Goal: Task Accomplishment & Management: Manage account settings

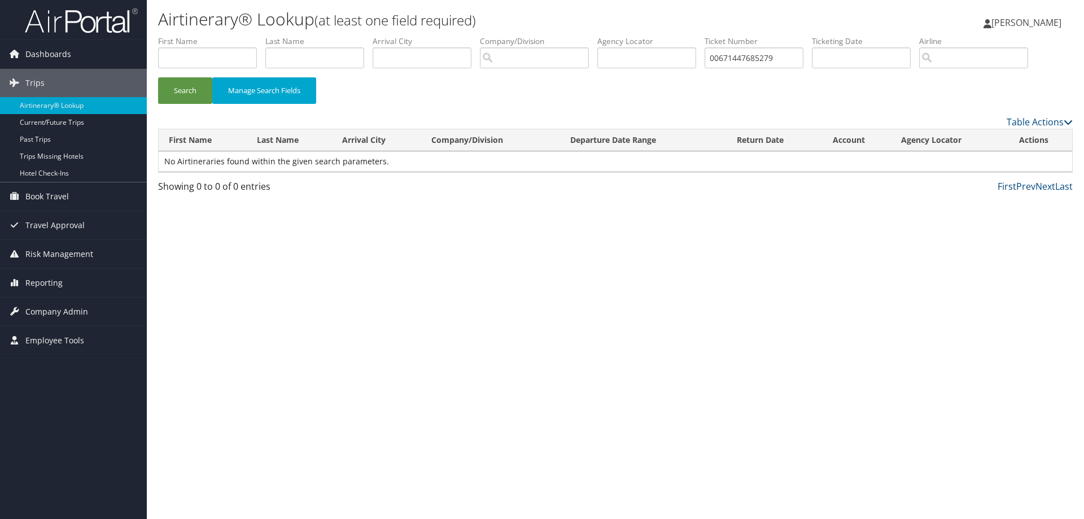
click at [75, 23] on img at bounding box center [81, 20] width 113 height 27
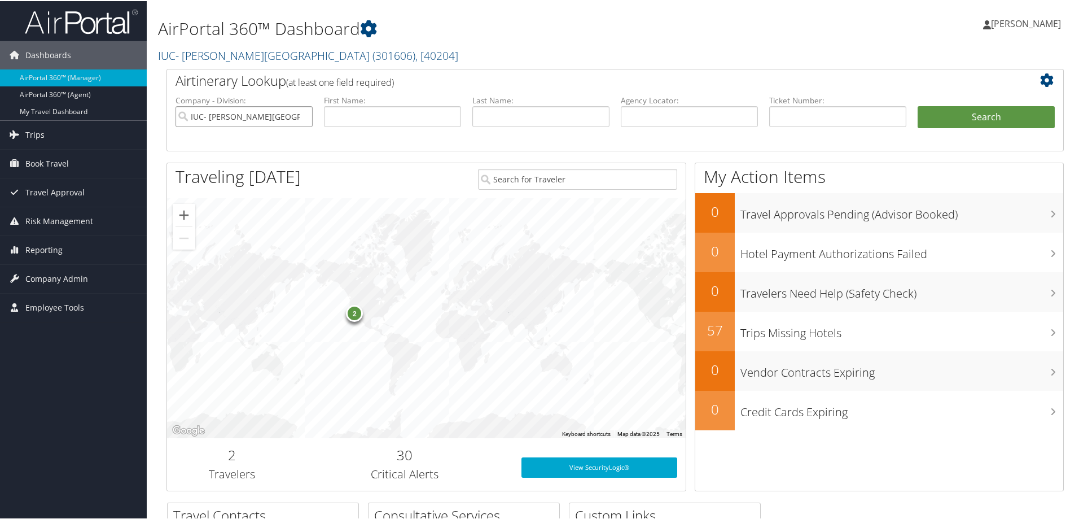
click at [303, 115] on input "IUC- [PERSON_NAME][GEOGRAPHIC_DATA]" at bounding box center [244, 115] width 137 height 21
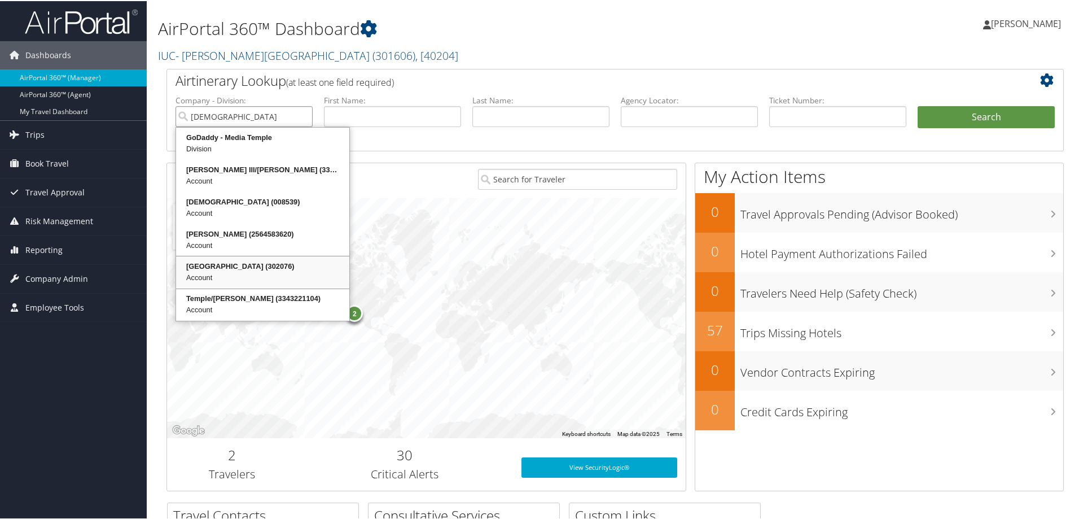
click at [262, 262] on div "Temple University (302076)" at bounding box center [263, 265] width 170 height 11
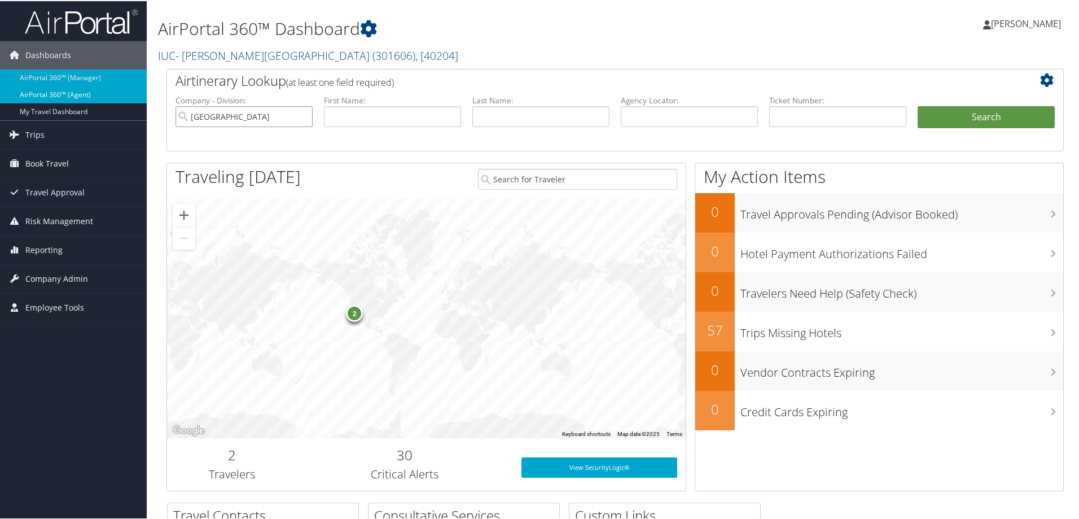
type input "[GEOGRAPHIC_DATA]"
click at [78, 92] on link "AirPortal 360™ (Agent)" at bounding box center [73, 93] width 147 height 17
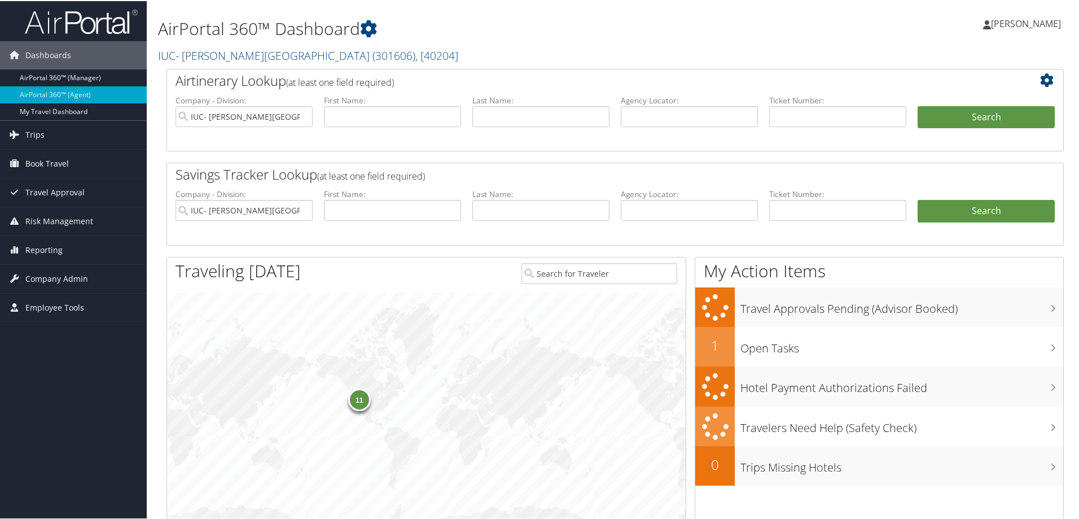
click at [73, 278] on span "Company Admin" at bounding box center [56, 278] width 63 height 28
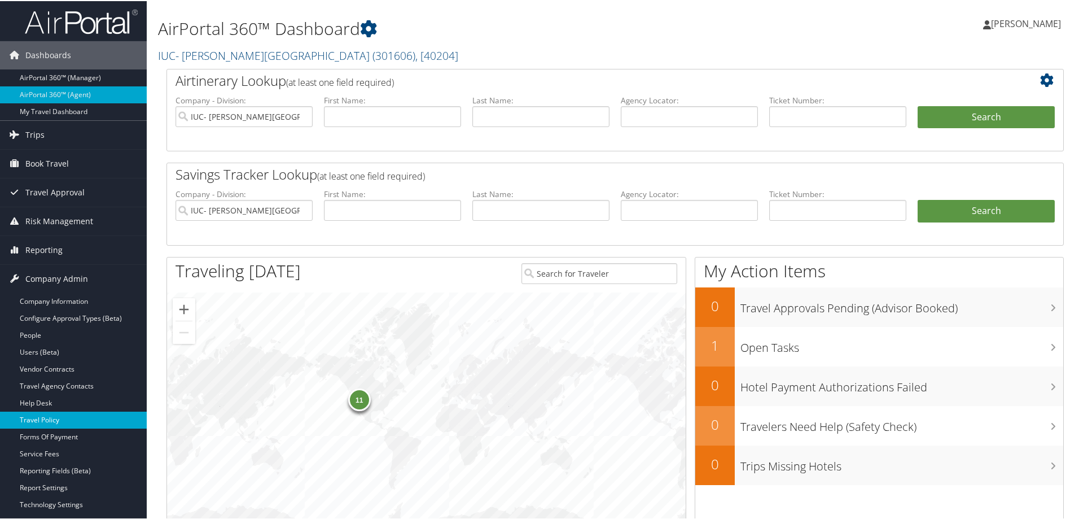
click at [56, 417] on link "Travel Policy" at bounding box center [73, 418] width 147 height 17
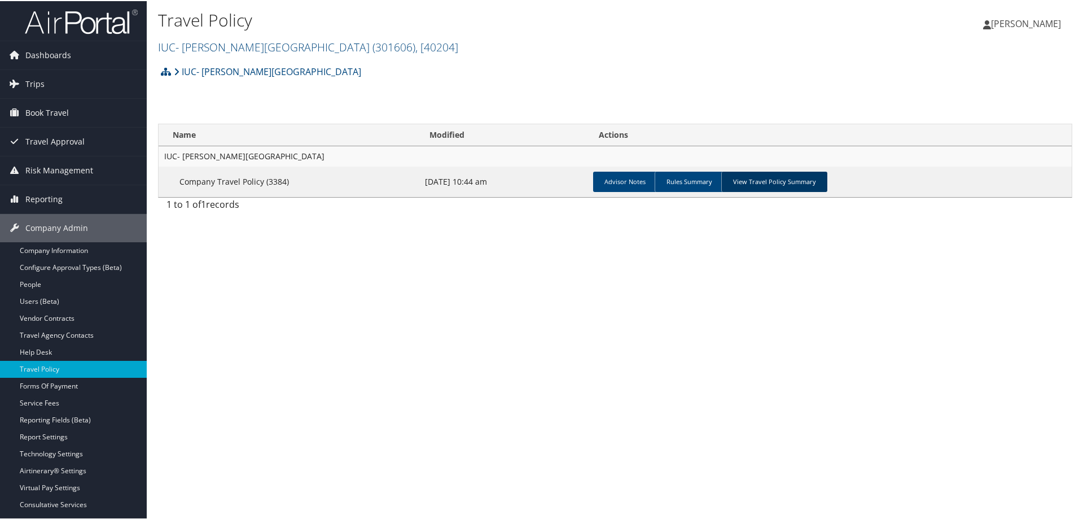
click at [771, 178] on link "View Travel Policy Summary" at bounding box center [774, 180] width 106 height 20
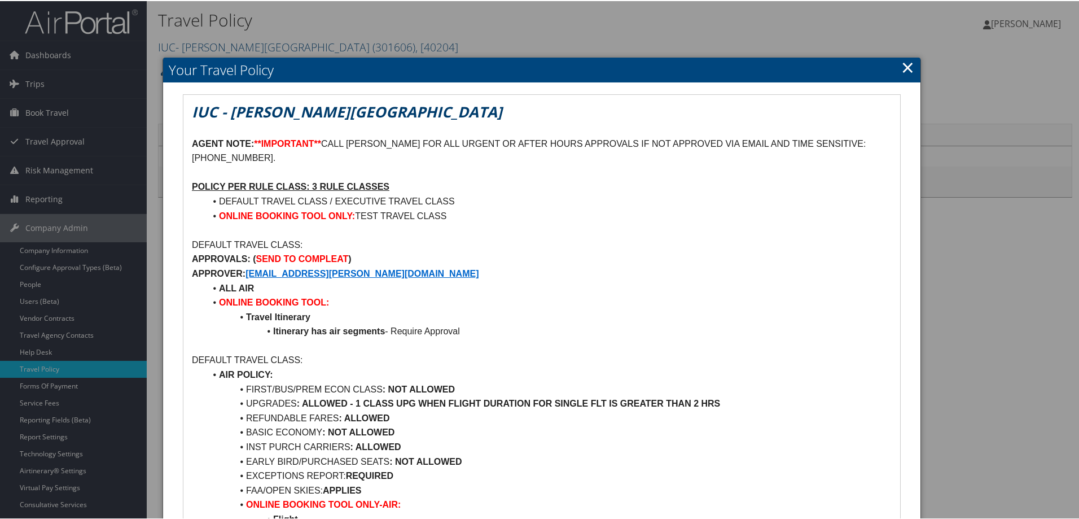
click at [902, 68] on link "×" at bounding box center [908, 66] width 13 height 23
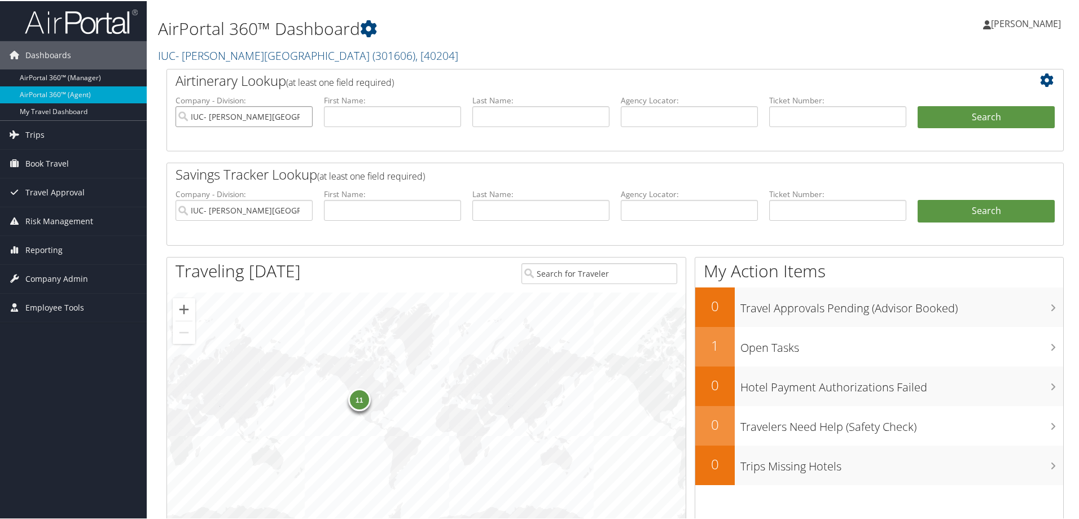
click at [300, 116] on input "IUC- Sinclair Community College" at bounding box center [244, 115] width 137 height 21
click at [281, 117] on input "search" at bounding box center [244, 115] width 137 height 21
type input "temple"
click at [918, 105] on button "Search" at bounding box center [986, 116] width 137 height 23
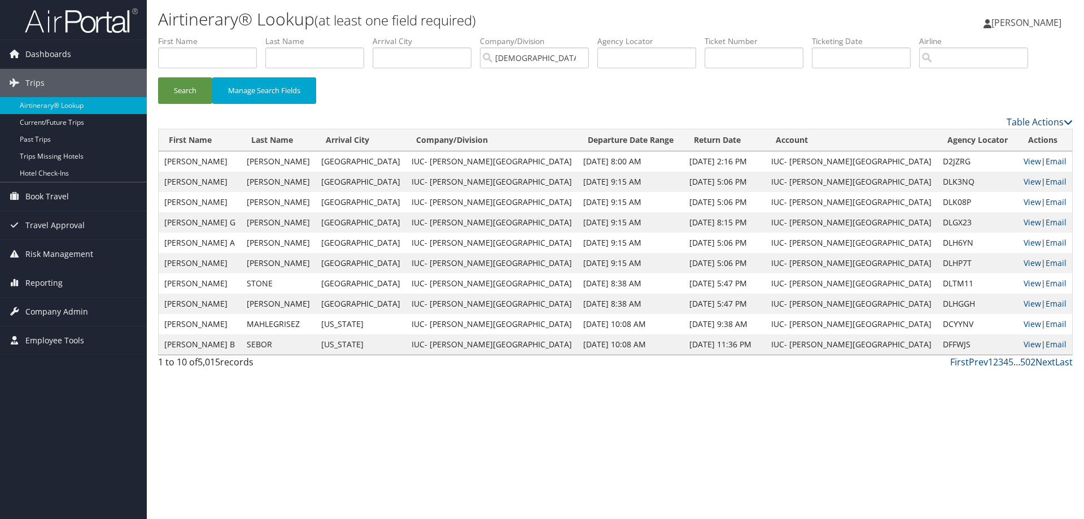
click at [81, 24] on img at bounding box center [81, 20] width 113 height 27
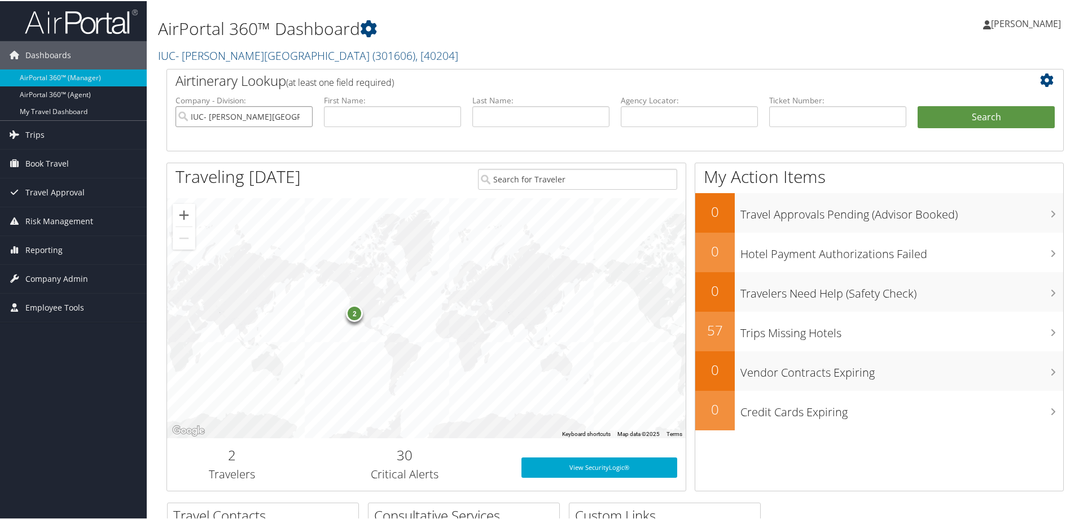
click at [302, 115] on input "IUC- [PERSON_NAME][GEOGRAPHIC_DATA]" at bounding box center [244, 115] width 137 height 21
click at [243, 115] on input "search" at bounding box center [244, 115] width 137 height 21
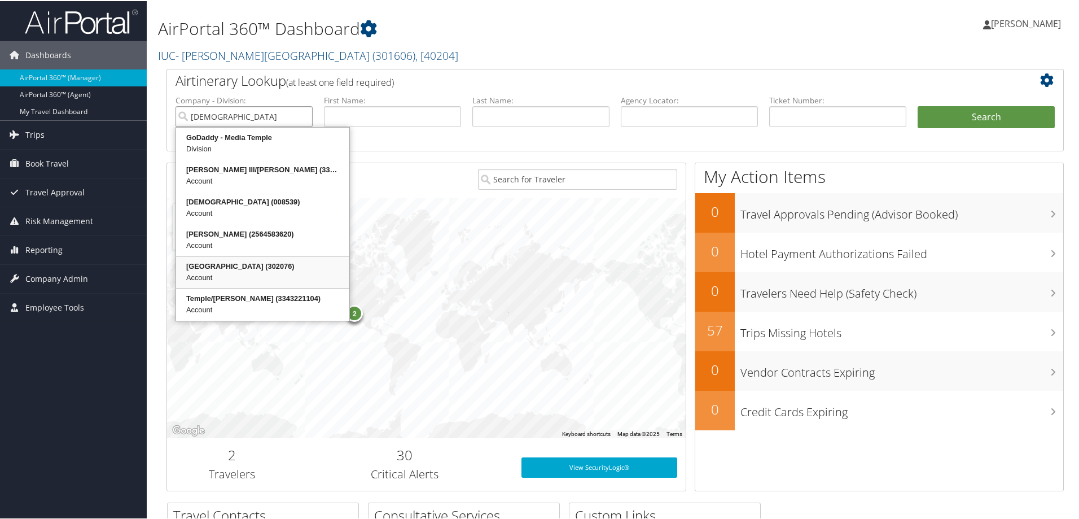
click at [238, 262] on div "Temple University (302076)" at bounding box center [263, 265] width 170 height 11
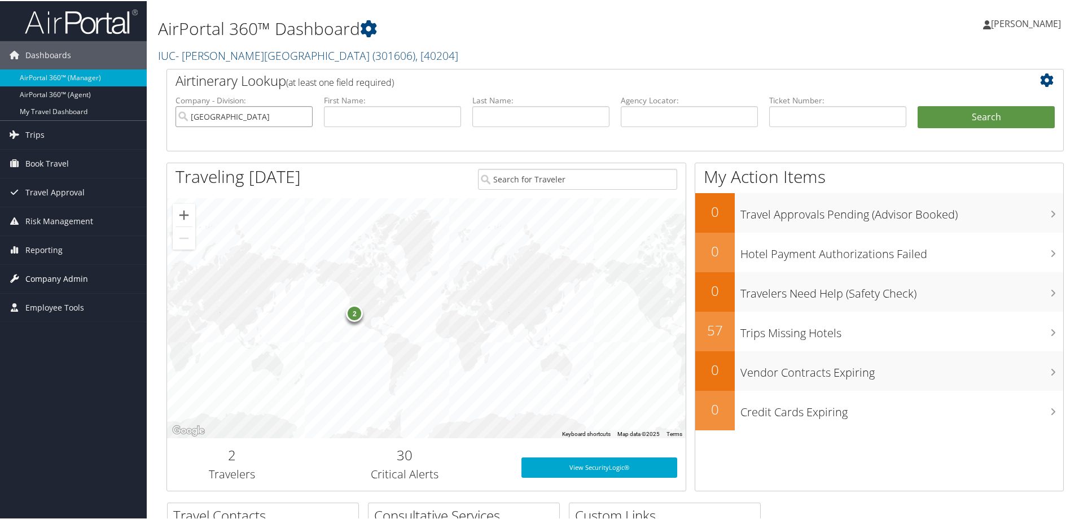
type input "[GEOGRAPHIC_DATA]"
click at [58, 274] on span "Company Admin" at bounding box center [56, 278] width 63 height 28
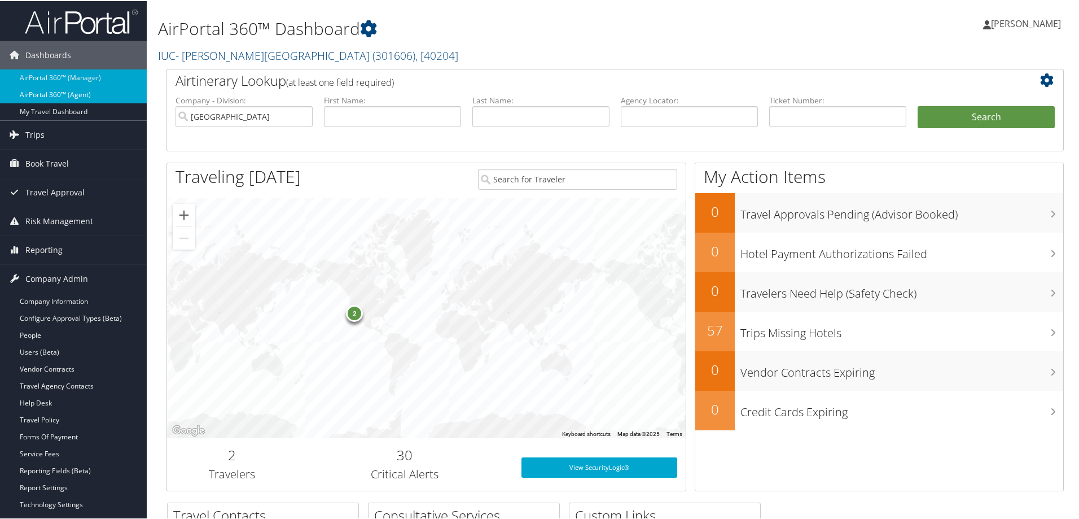
click at [85, 90] on link "AirPortal 360™ (Agent)" at bounding box center [73, 93] width 147 height 17
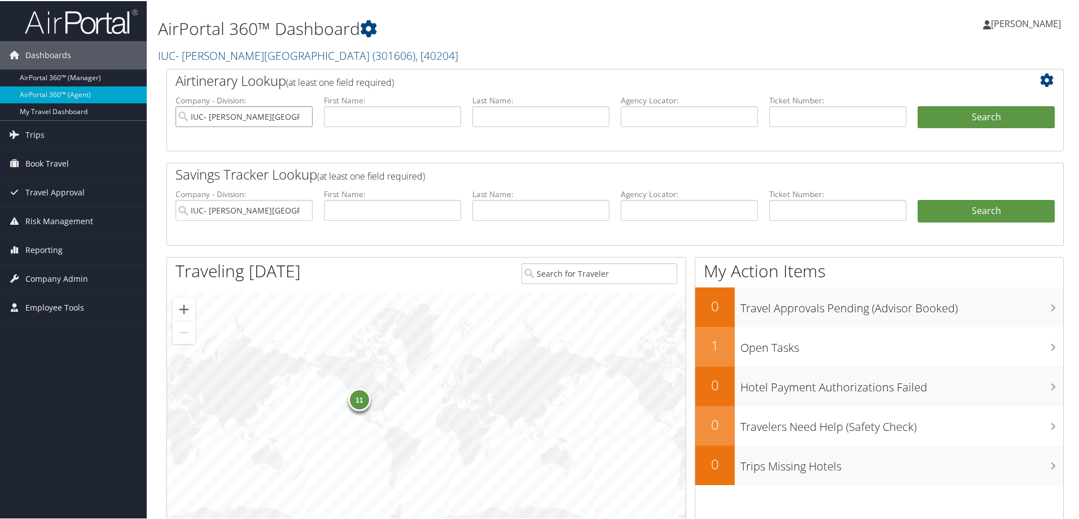
click at [304, 115] on input "IUC- [PERSON_NAME][GEOGRAPHIC_DATA]" at bounding box center [244, 115] width 137 height 21
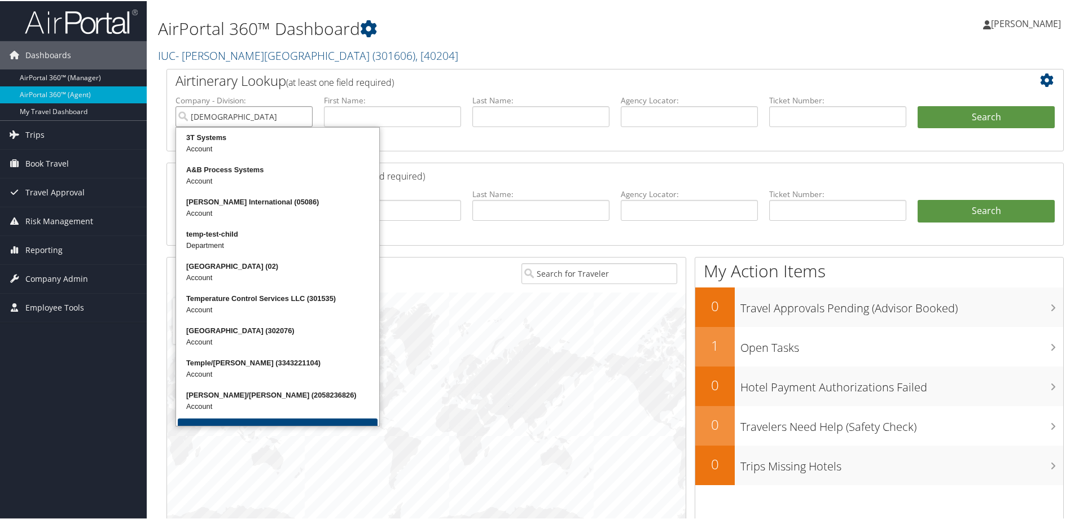
type input "[DEMOGRAPHIC_DATA]"
click at [918, 105] on button "Search" at bounding box center [986, 116] width 137 height 23
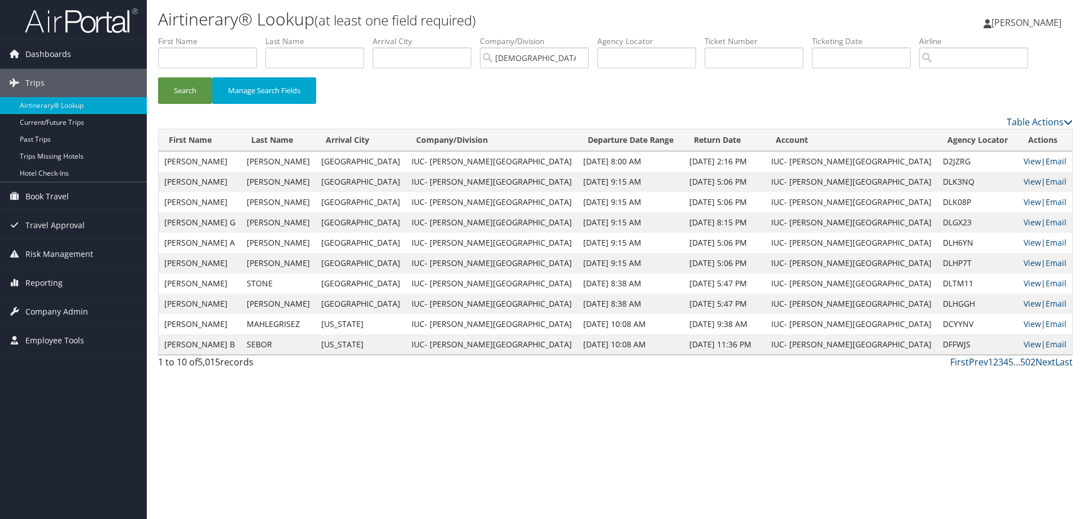
click at [66, 20] on img at bounding box center [81, 20] width 113 height 27
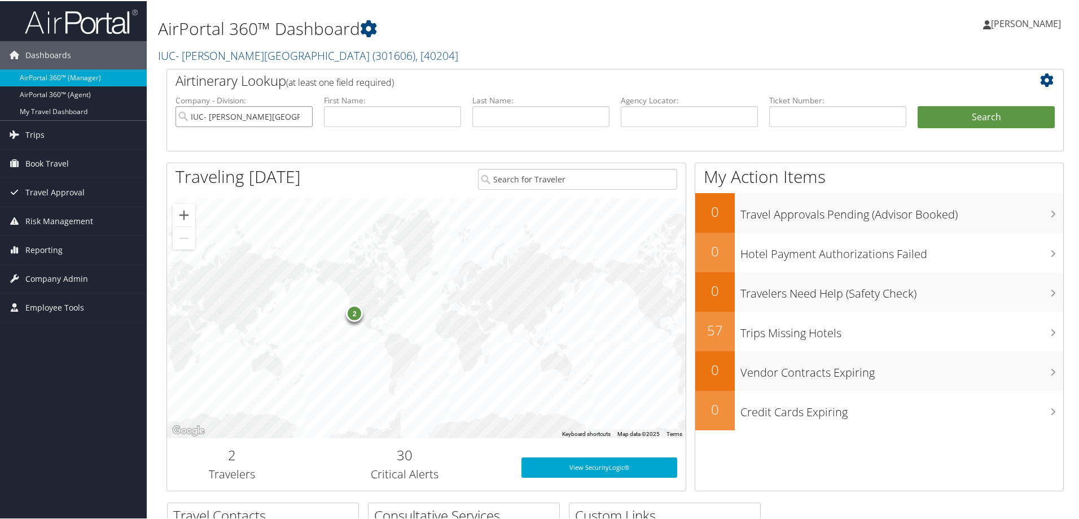
click at [303, 115] on input "IUC- [PERSON_NAME][GEOGRAPHIC_DATA]" at bounding box center [244, 115] width 137 height 21
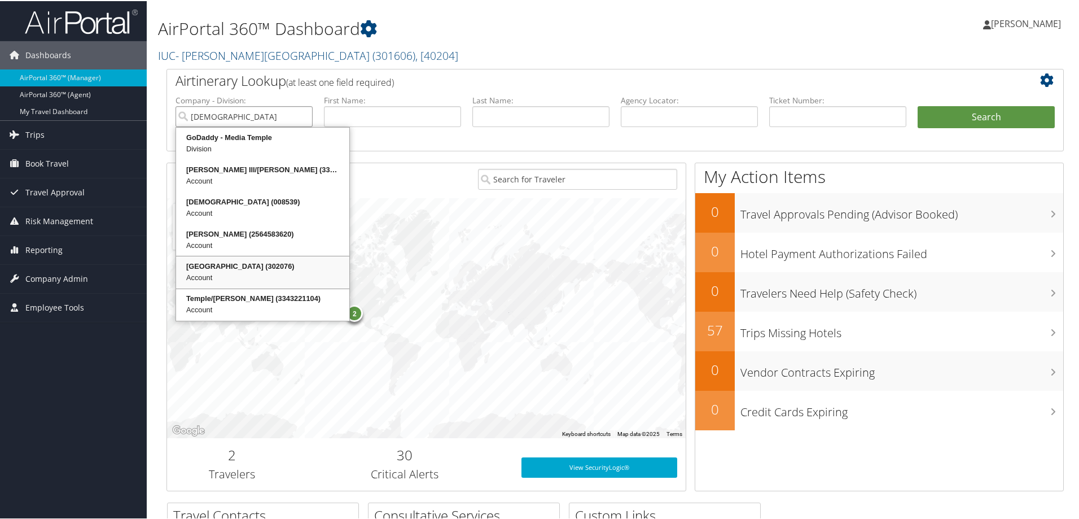
click at [242, 257] on div "[GEOGRAPHIC_DATA] (302076) Account" at bounding box center [263, 271] width 170 height 29
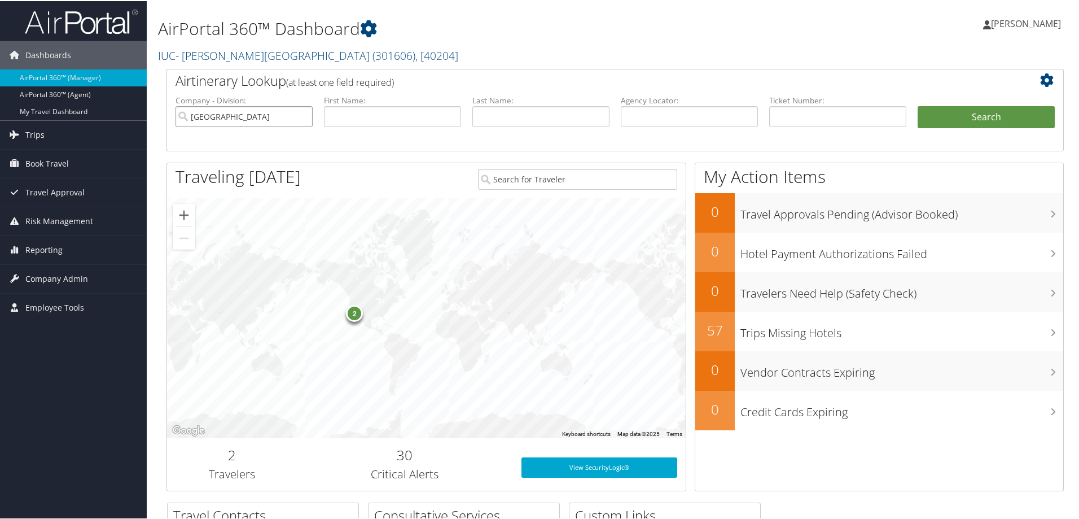
type input "[GEOGRAPHIC_DATA]"
click at [918, 105] on button "Search" at bounding box center [986, 116] width 137 height 23
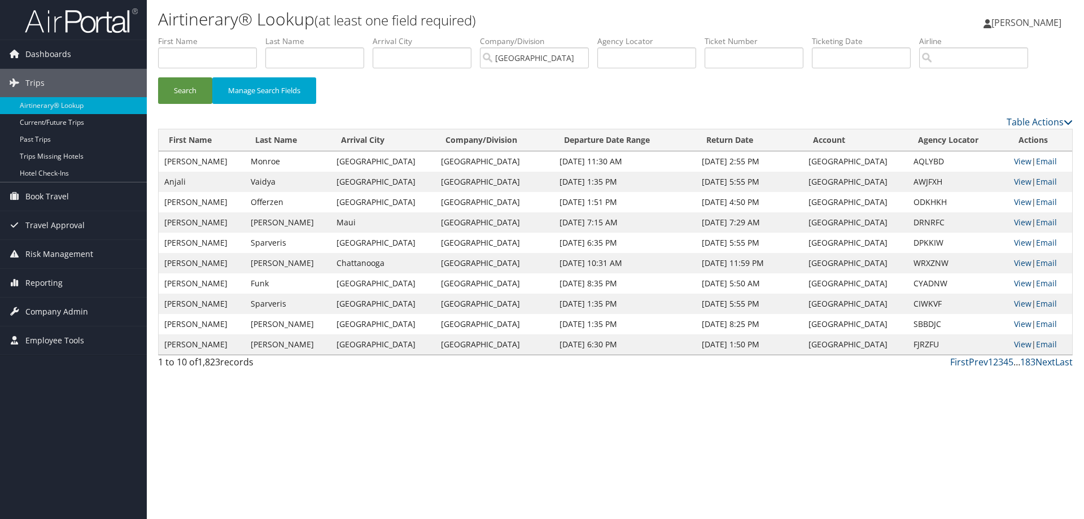
click at [77, 28] on img at bounding box center [81, 20] width 113 height 27
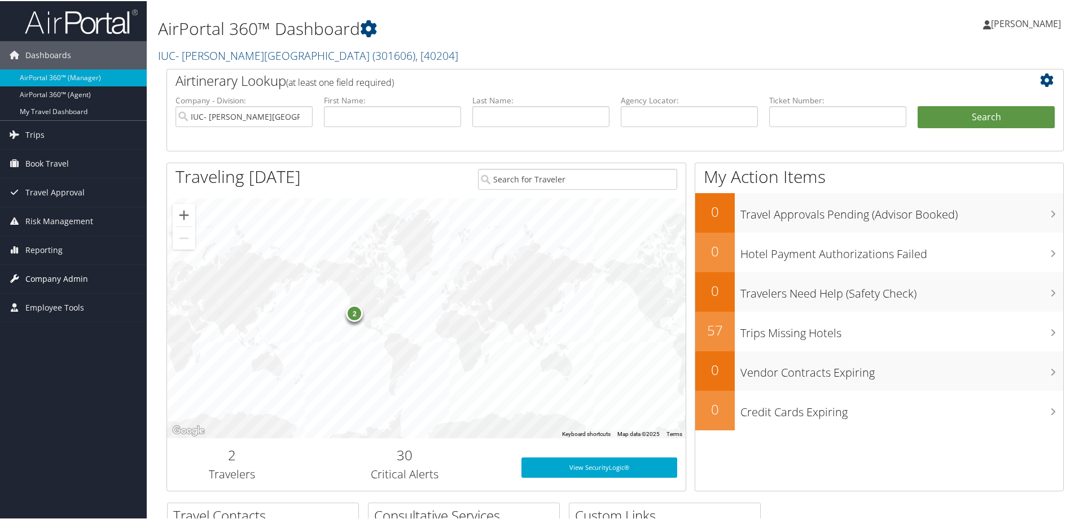
click at [57, 275] on span "Company Admin" at bounding box center [56, 278] width 63 height 28
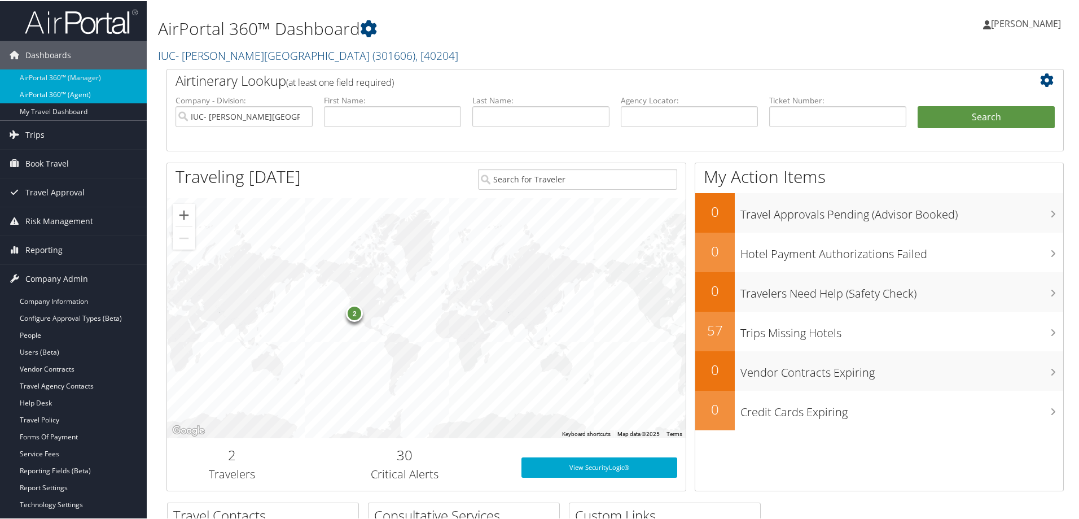
click at [86, 87] on link "AirPortal 360™ (Agent)" at bounding box center [73, 93] width 147 height 17
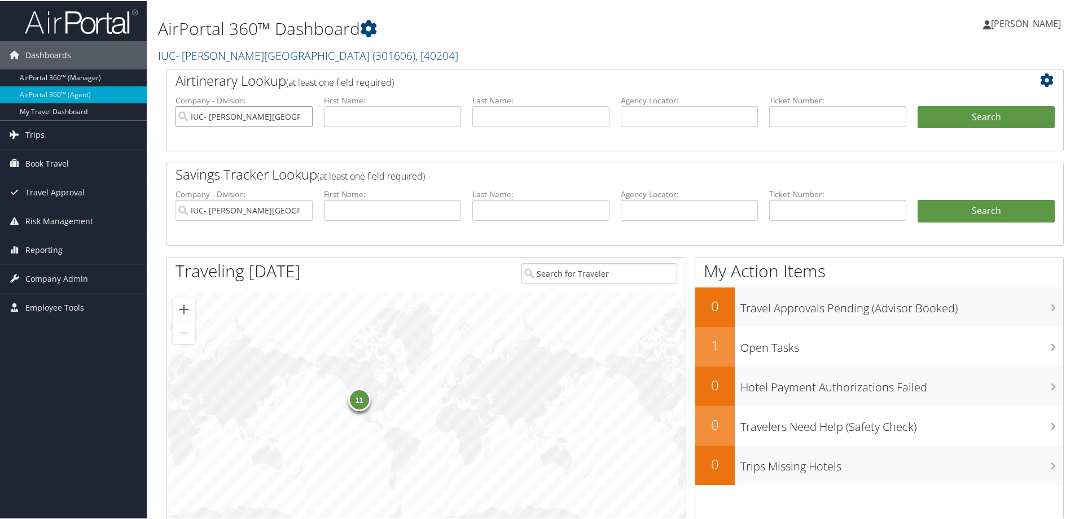
click at [301, 116] on input "IUC- [PERSON_NAME][GEOGRAPHIC_DATA]" at bounding box center [244, 115] width 137 height 21
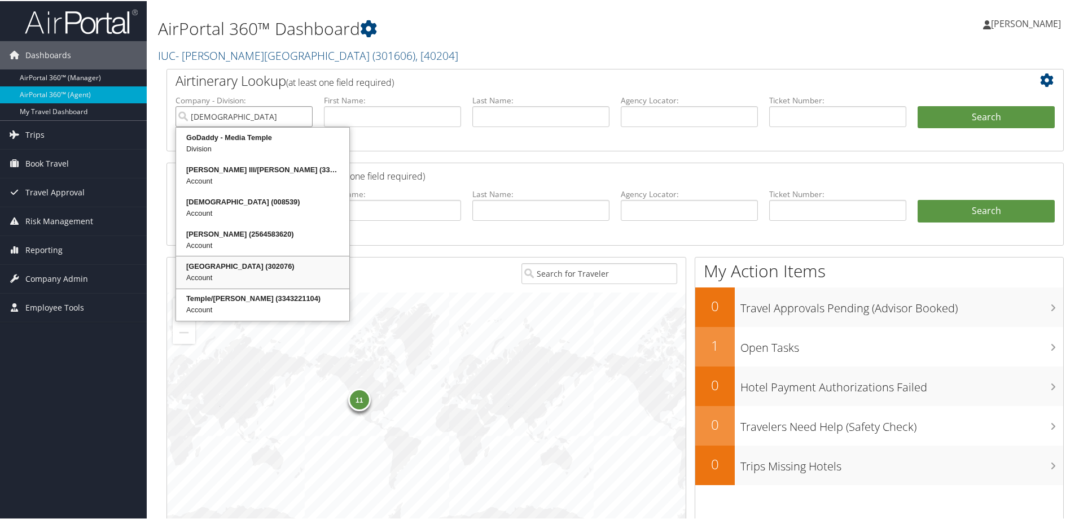
click at [234, 262] on div "Temple University (302076)" at bounding box center [263, 265] width 170 height 11
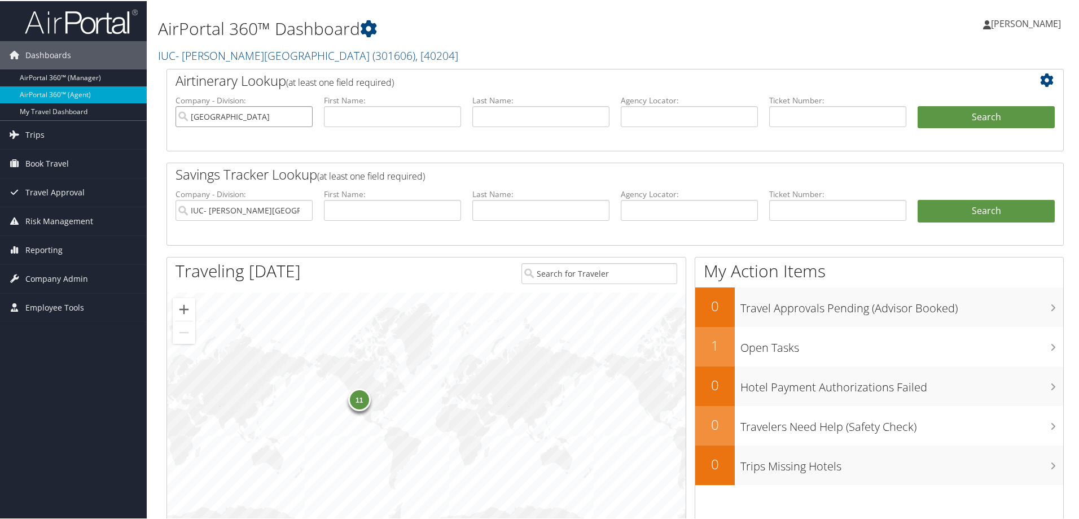
type input "[GEOGRAPHIC_DATA]"
click at [304, 210] on input "IUC- [PERSON_NAME][GEOGRAPHIC_DATA]" at bounding box center [244, 209] width 137 height 21
click at [965, 111] on button "Search" at bounding box center [986, 116] width 137 height 23
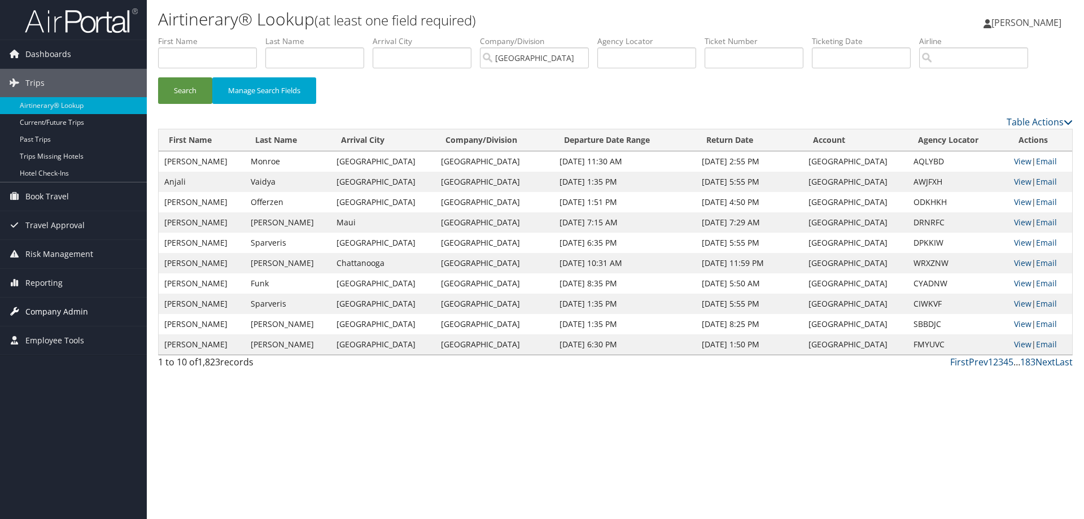
click at [67, 309] on span "Company Admin" at bounding box center [56, 311] width 63 height 28
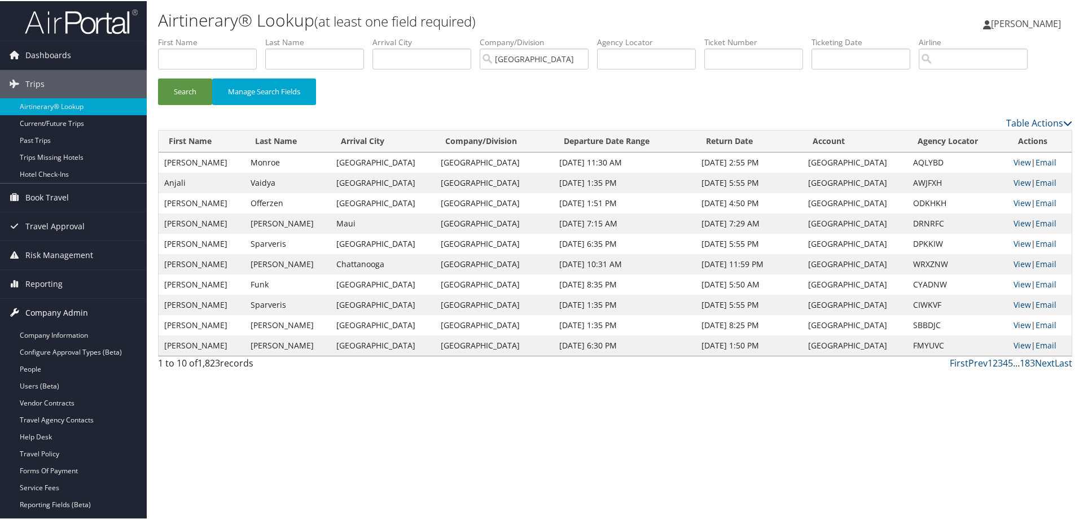
click at [65, 307] on span "Company Admin" at bounding box center [56, 311] width 63 height 28
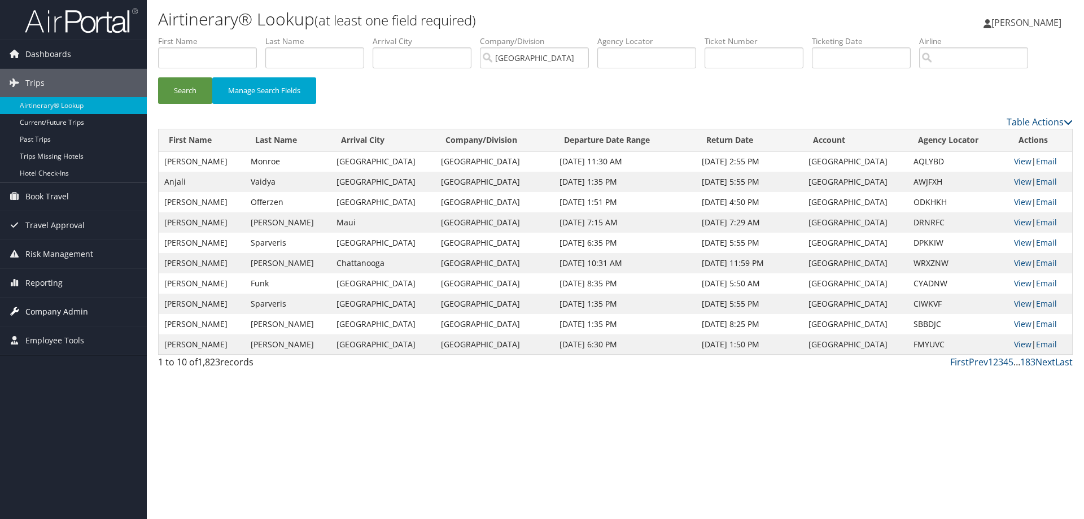
click at [65, 307] on span "Company Admin" at bounding box center [56, 311] width 63 height 28
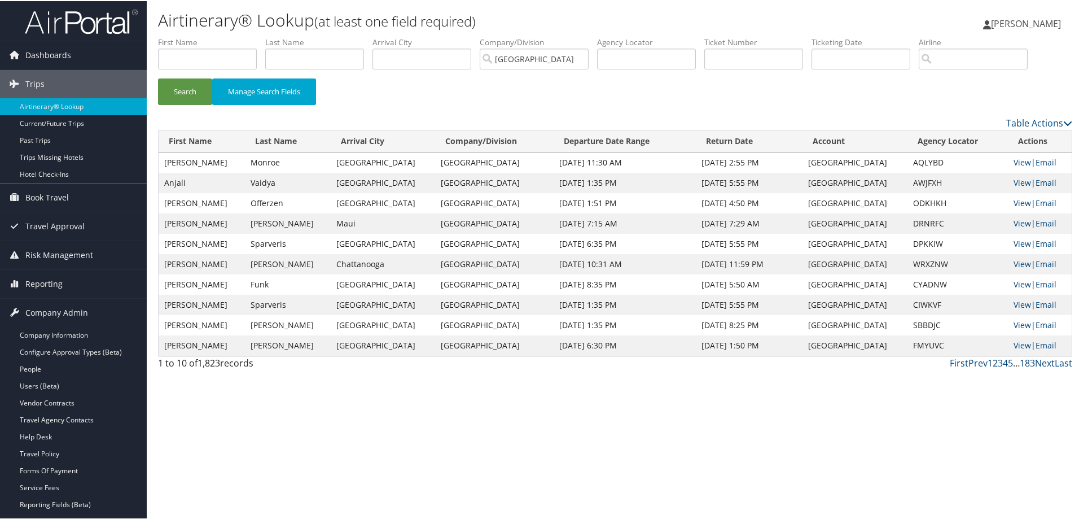
click at [74, 20] on img at bounding box center [81, 20] width 113 height 27
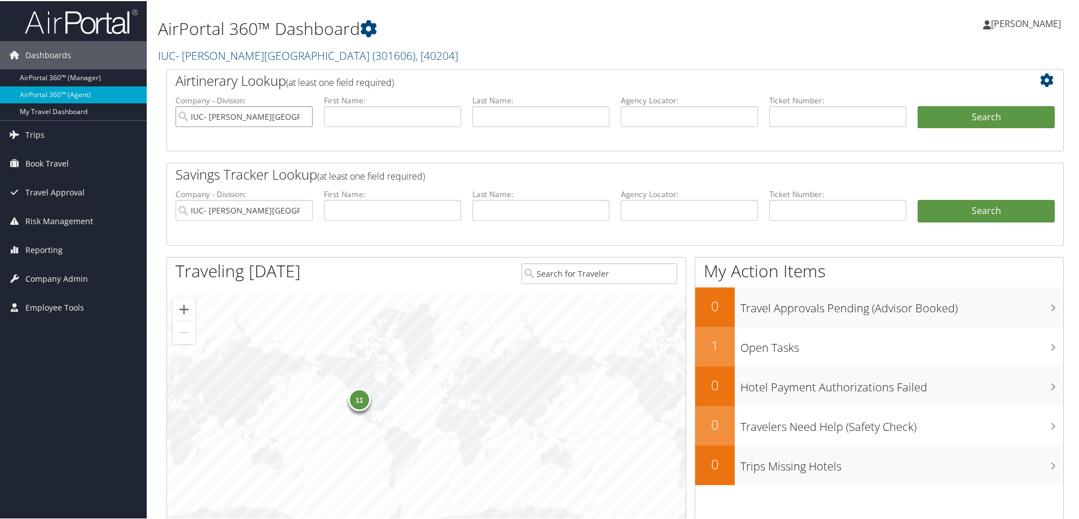
click at [303, 115] on input "IUC- [PERSON_NAME][GEOGRAPHIC_DATA]" at bounding box center [244, 115] width 137 height 21
click at [302, 208] on input "IUC- [PERSON_NAME][GEOGRAPHIC_DATA]" at bounding box center [244, 209] width 137 height 21
click at [211, 112] on input "search" at bounding box center [244, 115] width 137 height 21
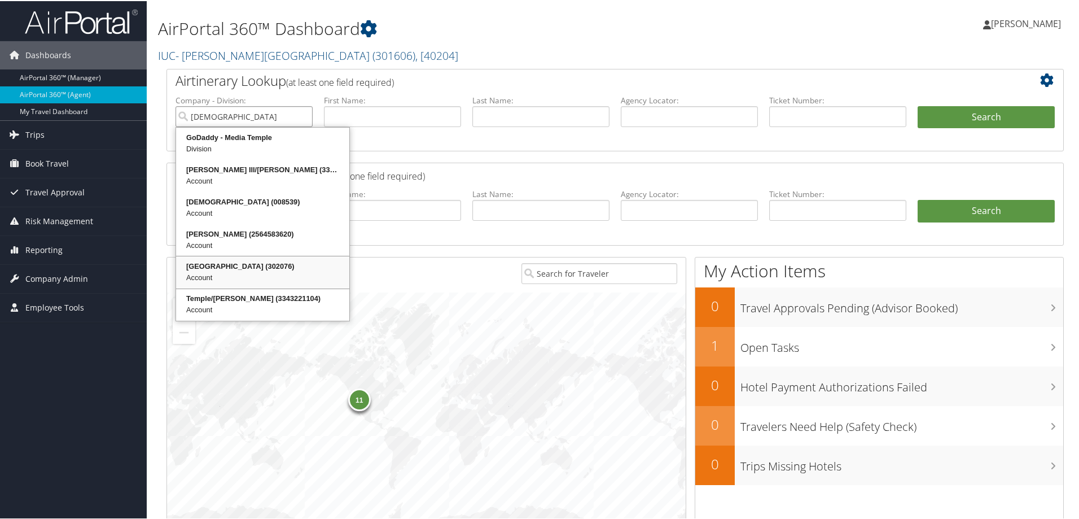
click at [202, 265] on div "Temple University (302076)" at bounding box center [263, 265] width 170 height 11
type input "[GEOGRAPHIC_DATA]"
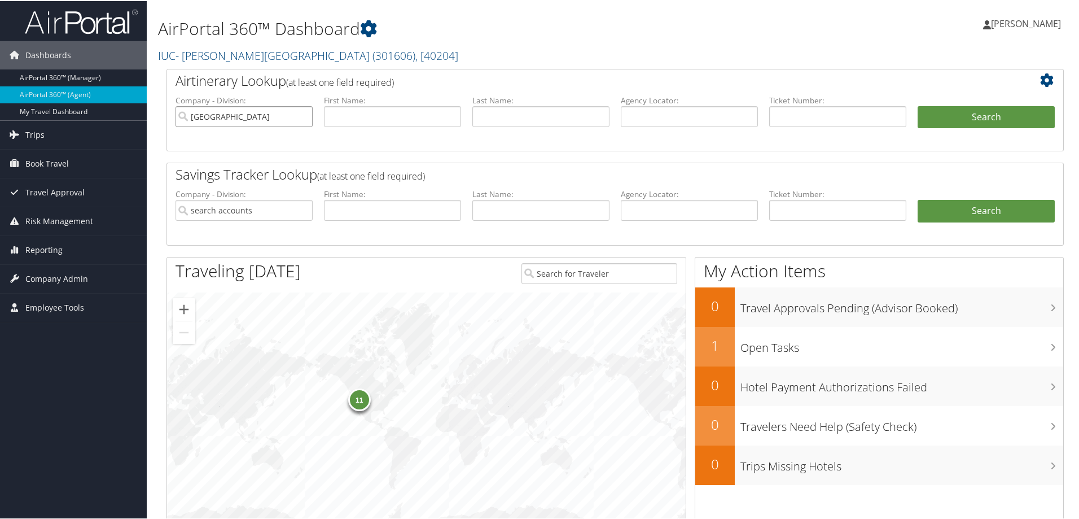
click at [275, 117] on input "[GEOGRAPHIC_DATA]" at bounding box center [244, 115] width 137 height 21
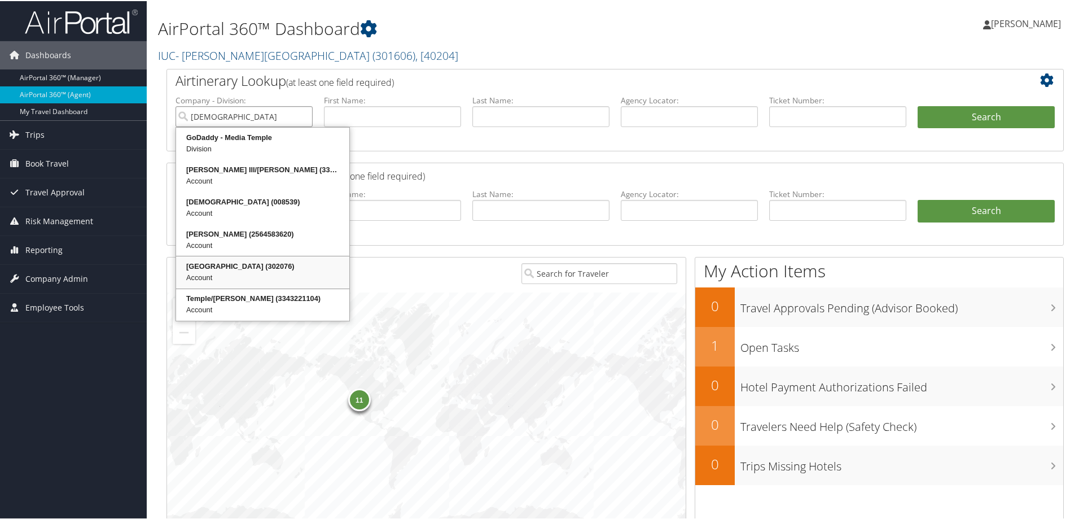
click at [199, 266] on div "Temple University (302076)" at bounding box center [263, 265] width 170 height 11
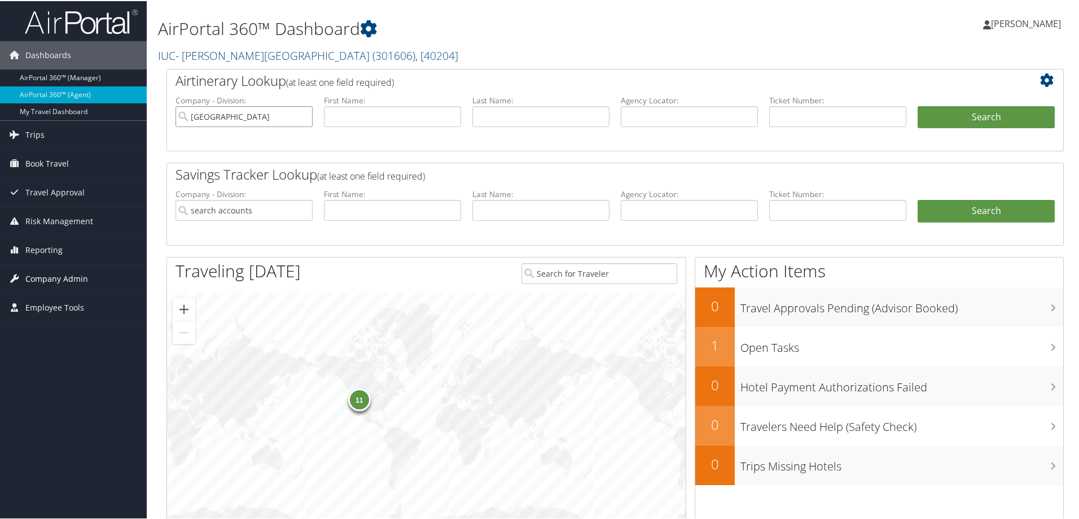
type input "[GEOGRAPHIC_DATA]"
click at [65, 272] on span "Company Admin" at bounding box center [56, 278] width 63 height 28
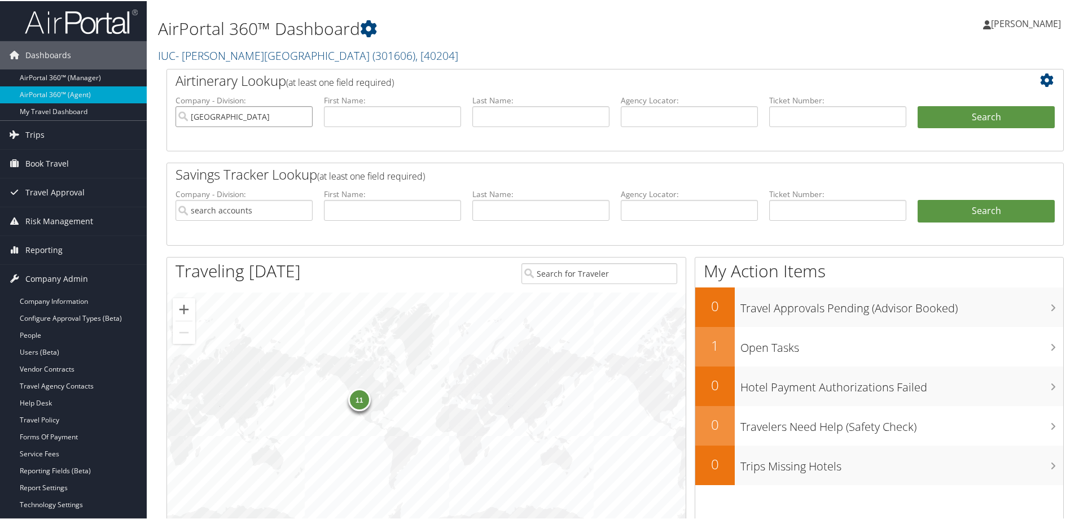
click at [272, 117] on input "[GEOGRAPHIC_DATA]" at bounding box center [244, 115] width 137 height 21
type input "[DEMOGRAPHIC_DATA]"
click at [918, 105] on button "Search" at bounding box center [986, 116] width 137 height 23
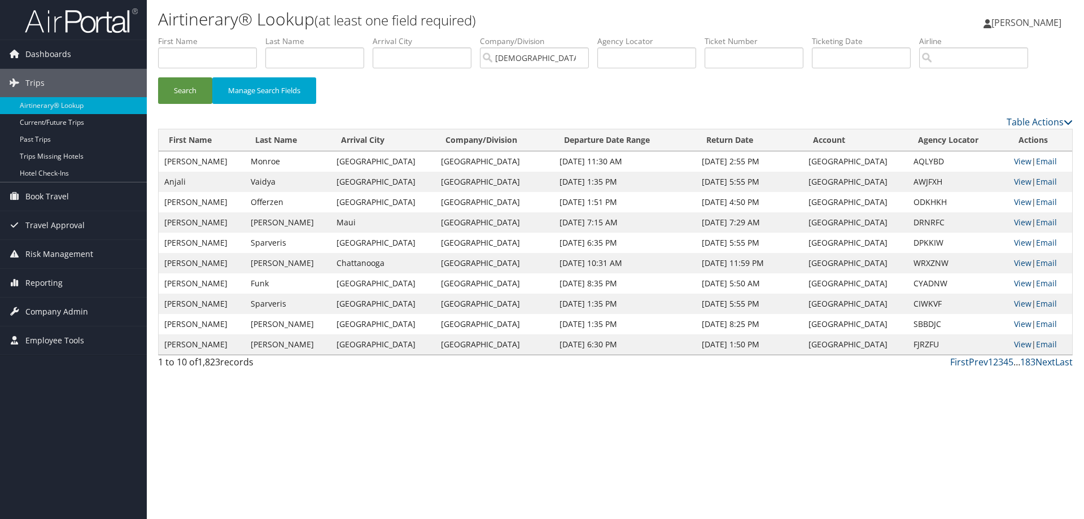
click at [74, 16] on img at bounding box center [81, 20] width 113 height 27
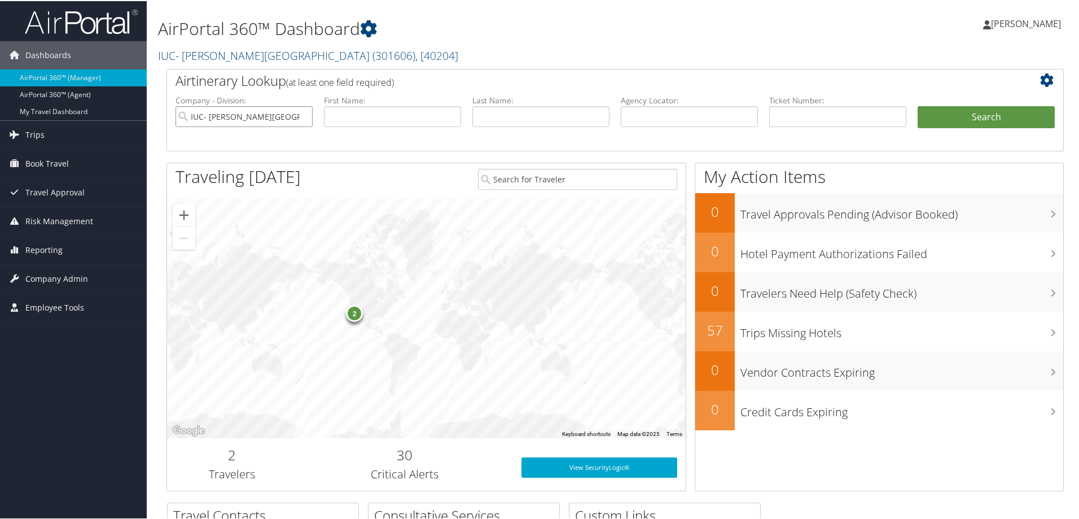
click at [304, 114] on input "IUC- [PERSON_NAME][GEOGRAPHIC_DATA]" at bounding box center [244, 115] width 137 height 21
click at [73, 90] on link "AirPortal 360™ (Agent)" at bounding box center [73, 93] width 147 height 17
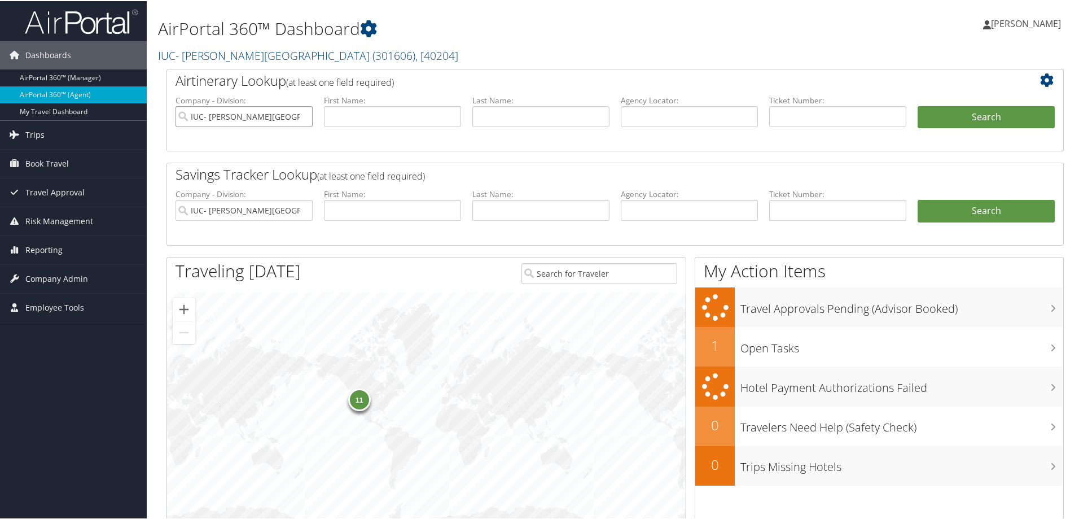
click at [305, 115] on input "IUC- [PERSON_NAME][GEOGRAPHIC_DATA]" at bounding box center [244, 115] width 137 height 21
click at [302, 211] on input "IUC- [PERSON_NAME][GEOGRAPHIC_DATA]" at bounding box center [244, 209] width 137 height 21
click at [255, 116] on input "search" at bounding box center [244, 115] width 137 height 21
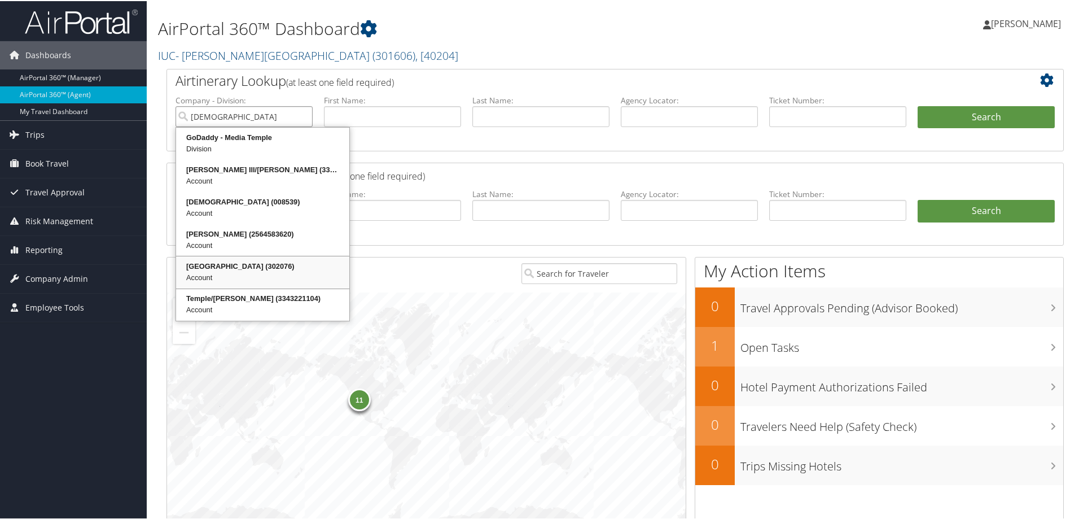
click at [192, 265] on div "Temple University (302076)" at bounding box center [263, 265] width 170 height 11
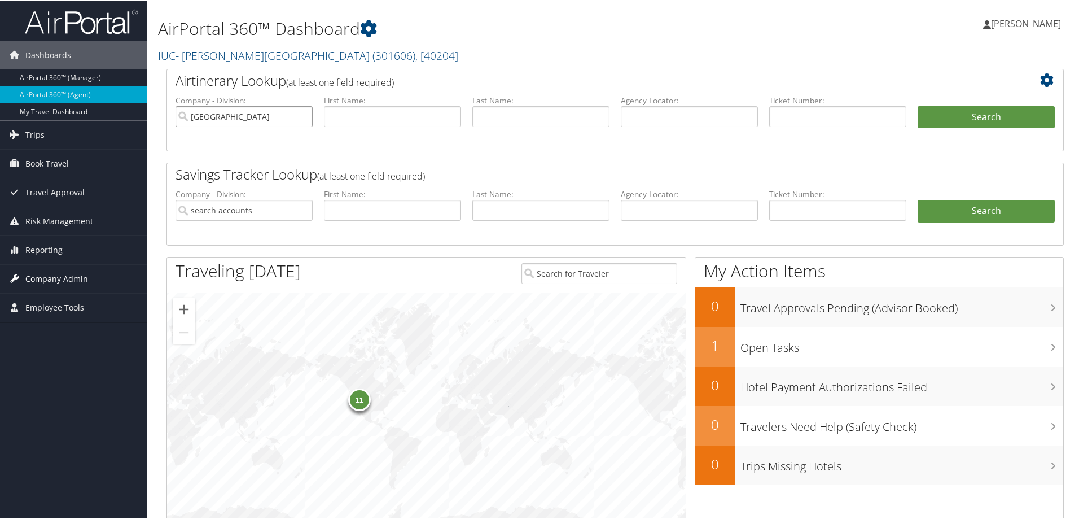
type input "[GEOGRAPHIC_DATA]"
click at [70, 278] on span "Company Admin" at bounding box center [56, 278] width 63 height 28
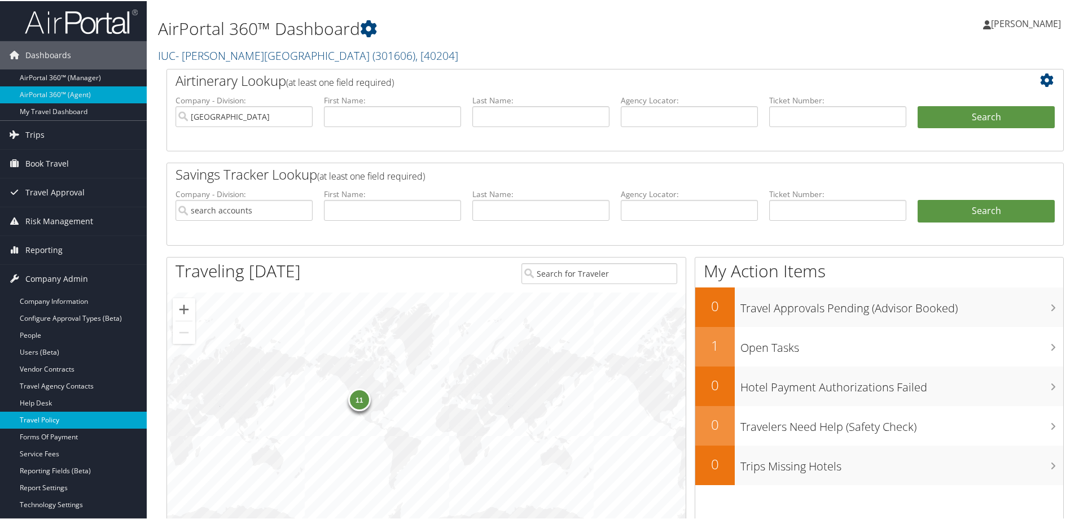
click at [46, 414] on link "Travel Policy" at bounding box center [73, 418] width 147 height 17
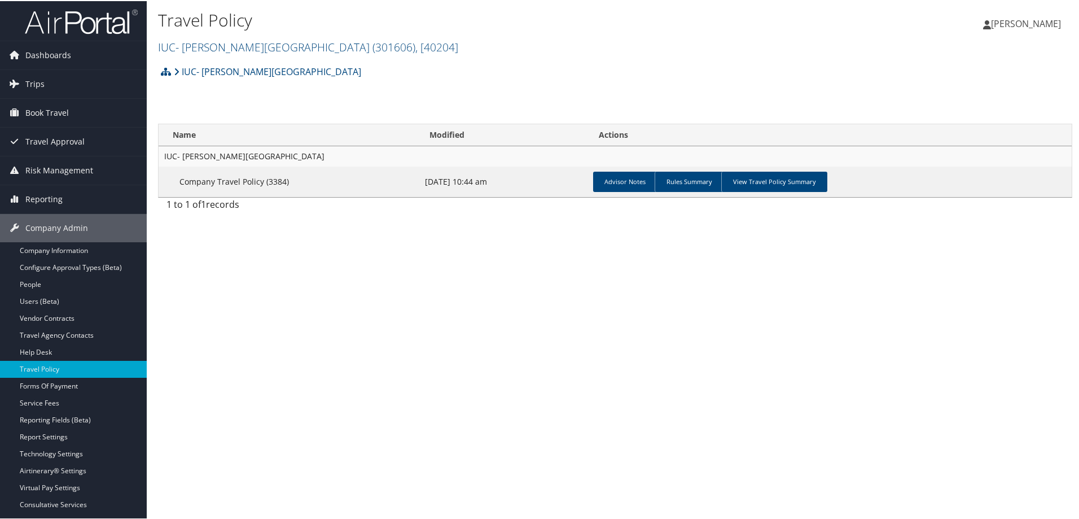
click at [72, 22] on img at bounding box center [81, 20] width 113 height 27
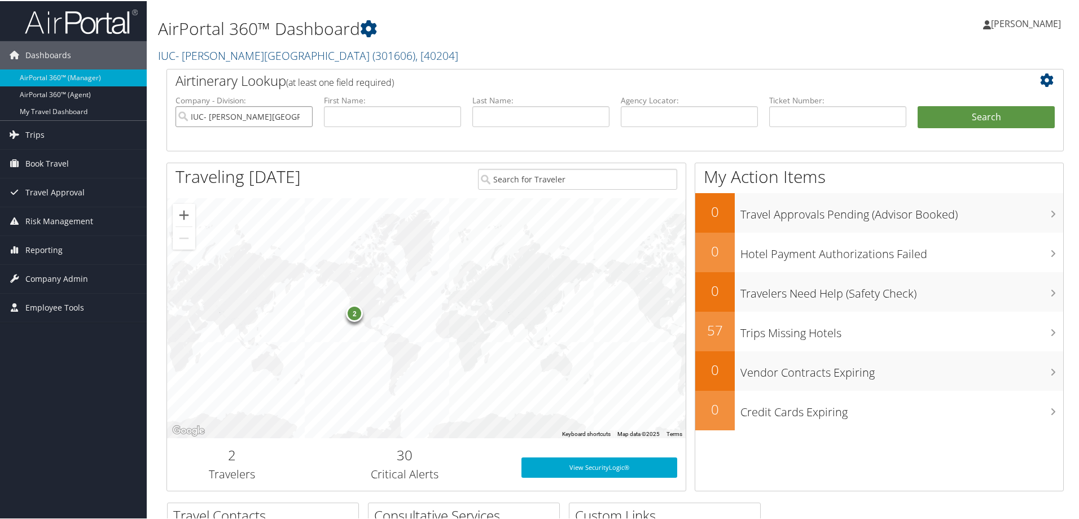
click at [303, 114] on input "IUC- [PERSON_NAME][GEOGRAPHIC_DATA]" at bounding box center [244, 115] width 137 height 21
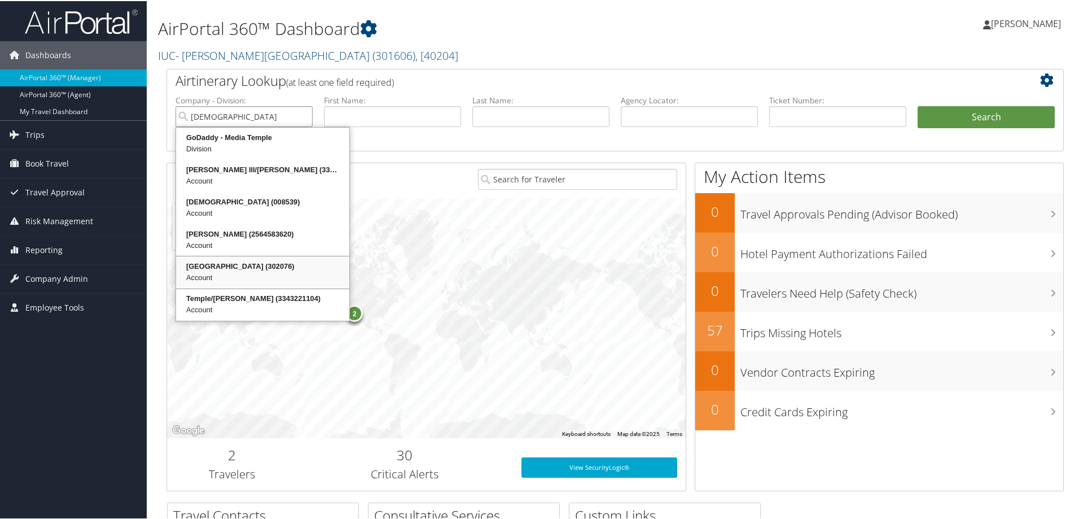
click at [198, 265] on div "Temple University (302076)" at bounding box center [263, 265] width 170 height 11
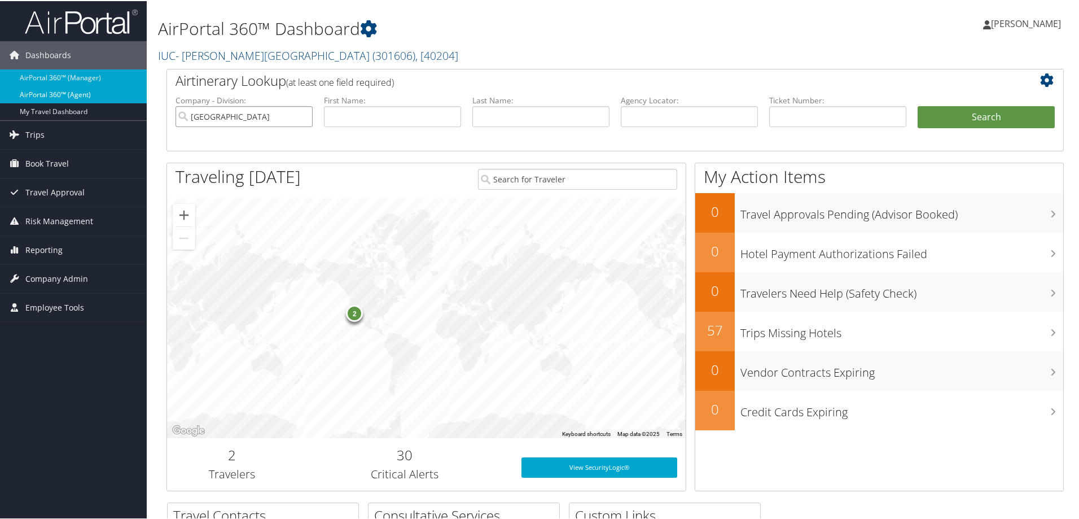
type input "[GEOGRAPHIC_DATA]"
click at [40, 90] on link "AirPortal 360™ (Agent)" at bounding box center [73, 93] width 147 height 17
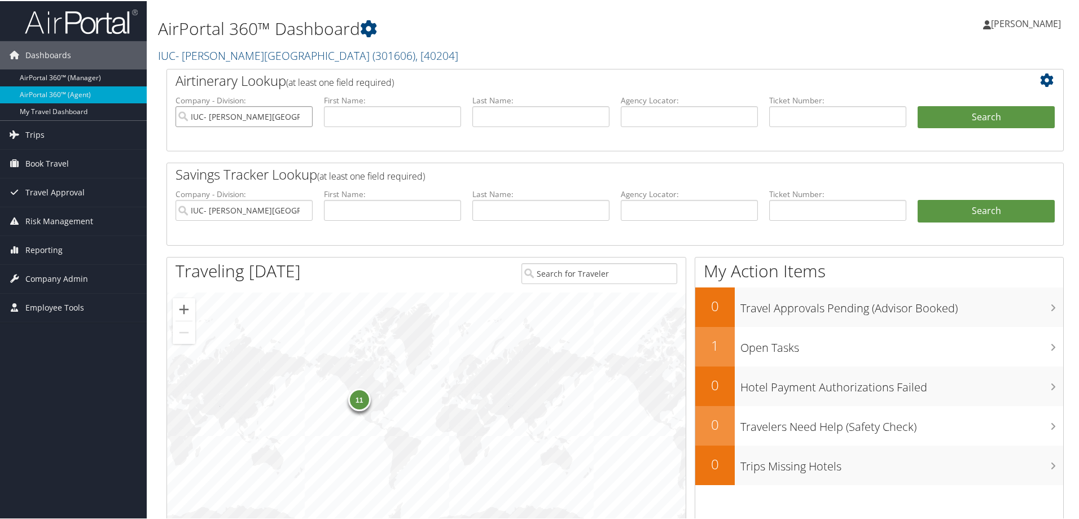
click at [303, 116] on input "IUC- [PERSON_NAME][GEOGRAPHIC_DATA]" at bounding box center [244, 115] width 137 height 21
drag, startPoint x: 304, startPoint y: 211, endPoint x: 309, endPoint y: 180, distance: 31.5
click at [304, 211] on input "IUC- [PERSON_NAME][GEOGRAPHIC_DATA]" at bounding box center [244, 209] width 137 height 21
click at [242, 120] on input "search" at bounding box center [244, 115] width 137 height 21
click at [64, 274] on span "Company Admin" at bounding box center [56, 278] width 63 height 28
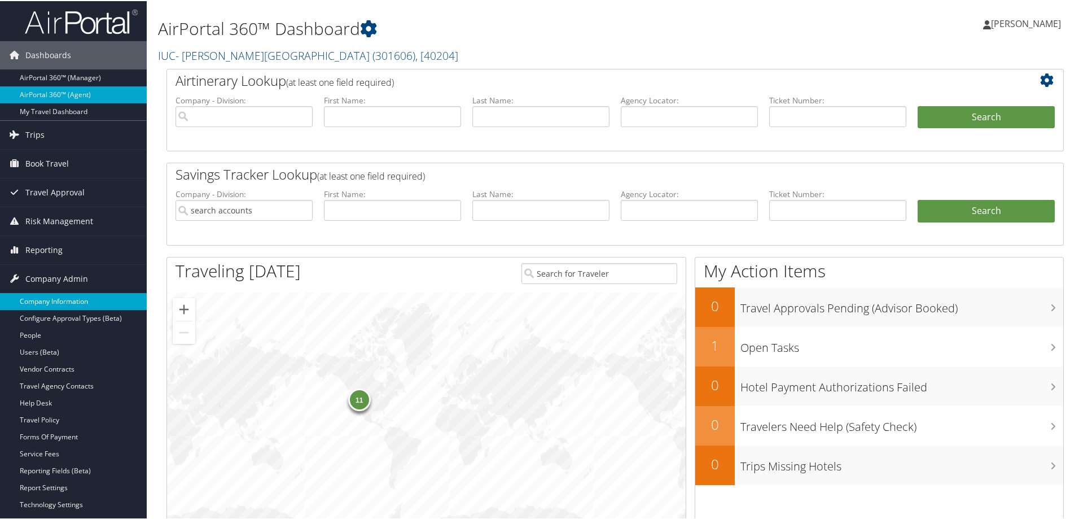
click at [56, 295] on link "Company Information" at bounding box center [73, 300] width 147 height 17
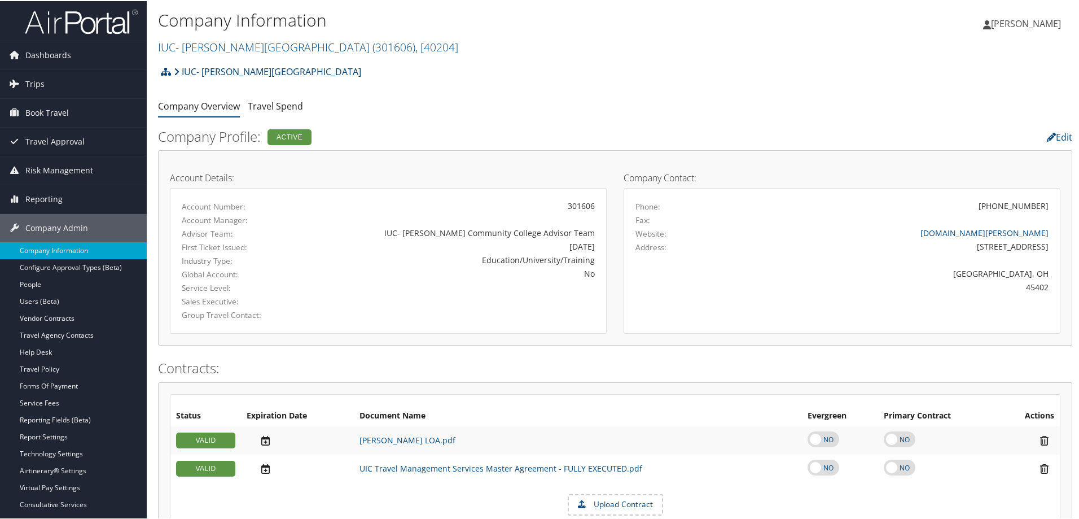
click at [315, 70] on link "IUC- [PERSON_NAME][GEOGRAPHIC_DATA]" at bounding box center [267, 70] width 187 height 23
click at [234, 69] on link "IUC- [PERSON_NAME][GEOGRAPHIC_DATA]" at bounding box center [267, 70] width 187 height 23
click at [56, 17] on img at bounding box center [81, 20] width 113 height 27
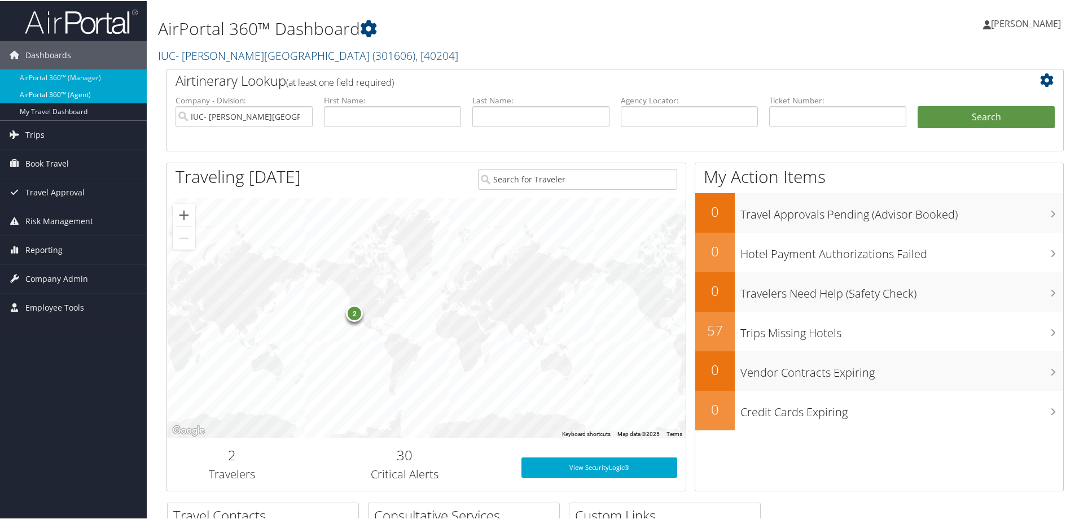
click at [74, 91] on link "AirPortal 360™ (Agent)" at bounding box center [73, 93] width 147 height 17
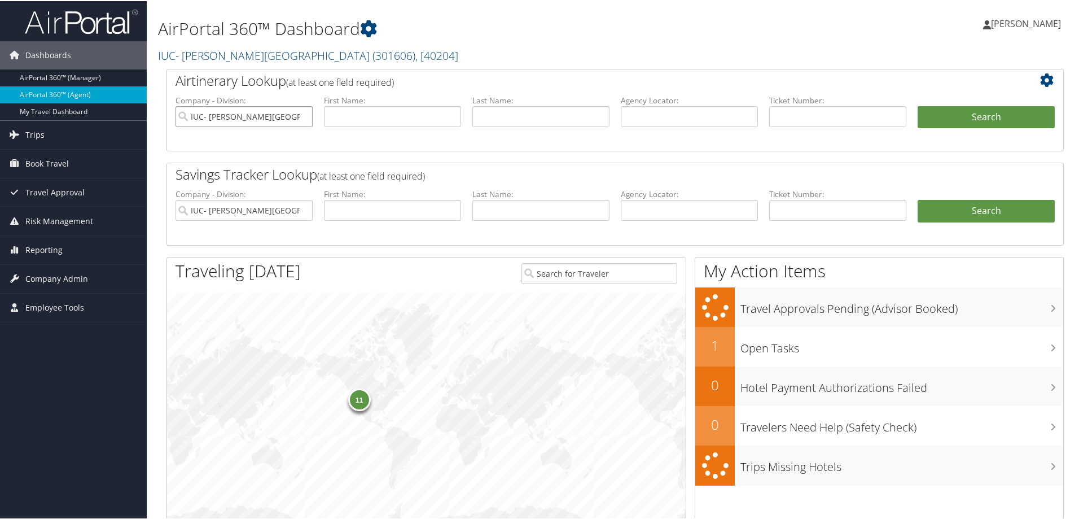
click at [303, 115] on input "IUC- Sinclair Community College" at bounding box center [244, 115] width 137 height 21
click at [303, 209] on input "IUC- [PERSON_NAME][GEOGRAPHIC_DATA]" at bounding box center [244, 209] width 137 height 21
click at [230, 113] on input "search" at bounding box center [244, 115] width 137 height 21
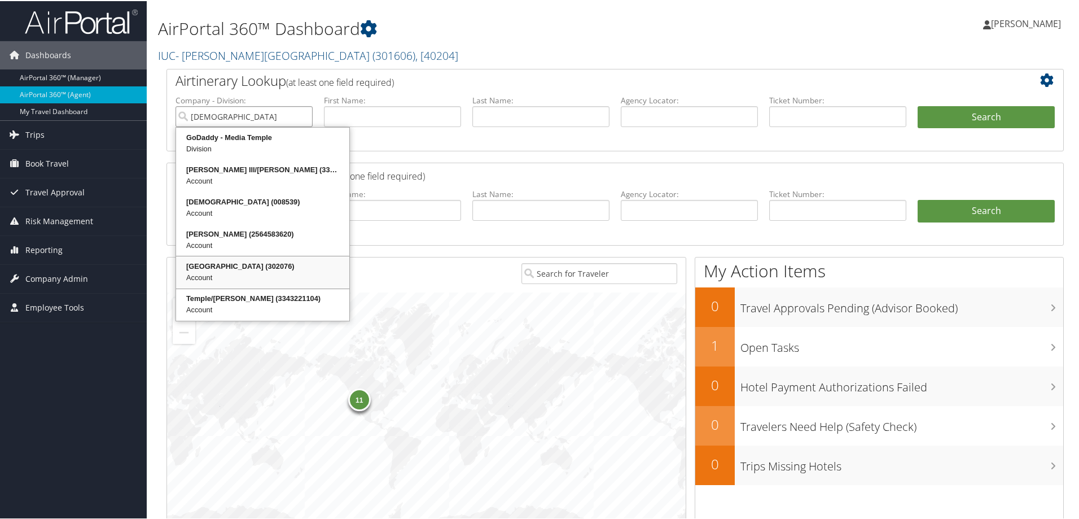
click at [224, 265] on div "Temple University (302076)" at bounding box center [263, 265] width 170 height 11
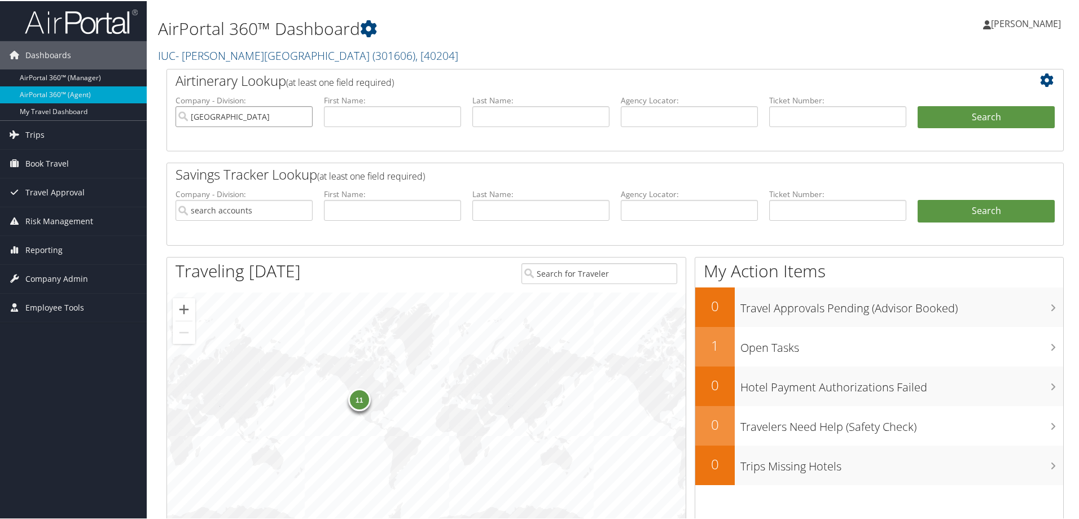
type input "[GEOGRAPHIC_DATA]"
click at [918, 105] on button "Search" at bounding box center [986, 116] width 137 height 23
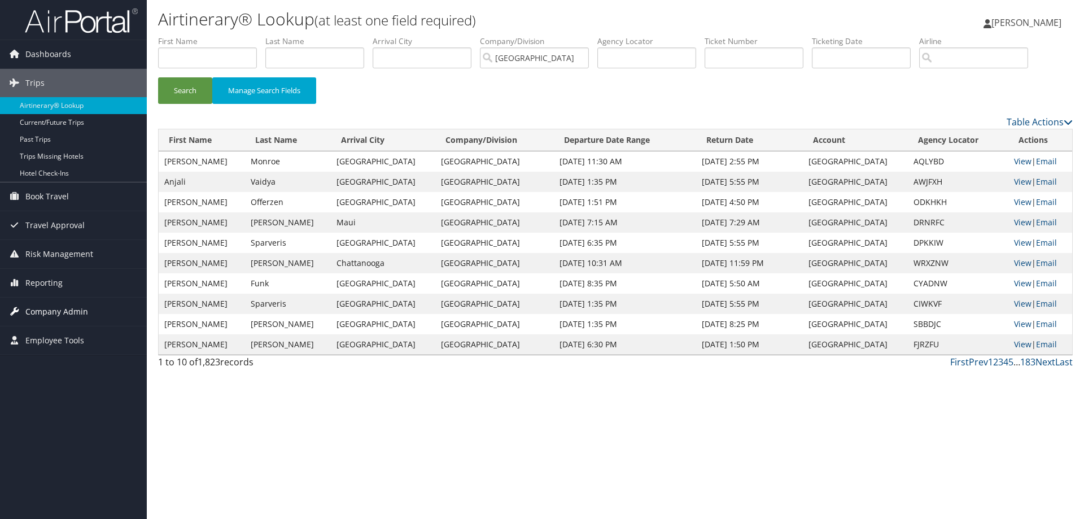
click at [84, 311] on span "Company Admin" at bounding box center [56, 311] width 63 height 28
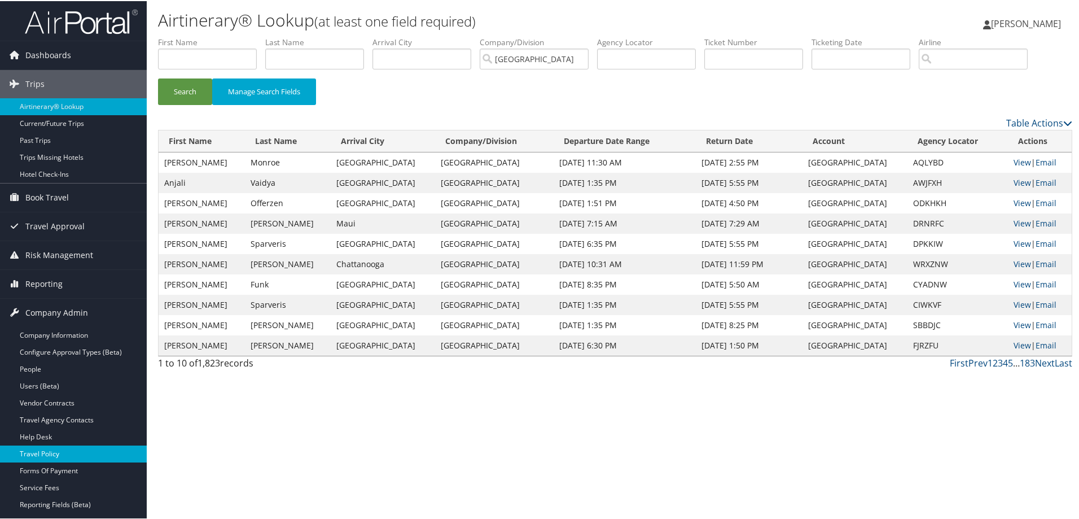
click at [59, 447] on link "Travel Policy" at bounding box center [73, 452] width 147 height 17
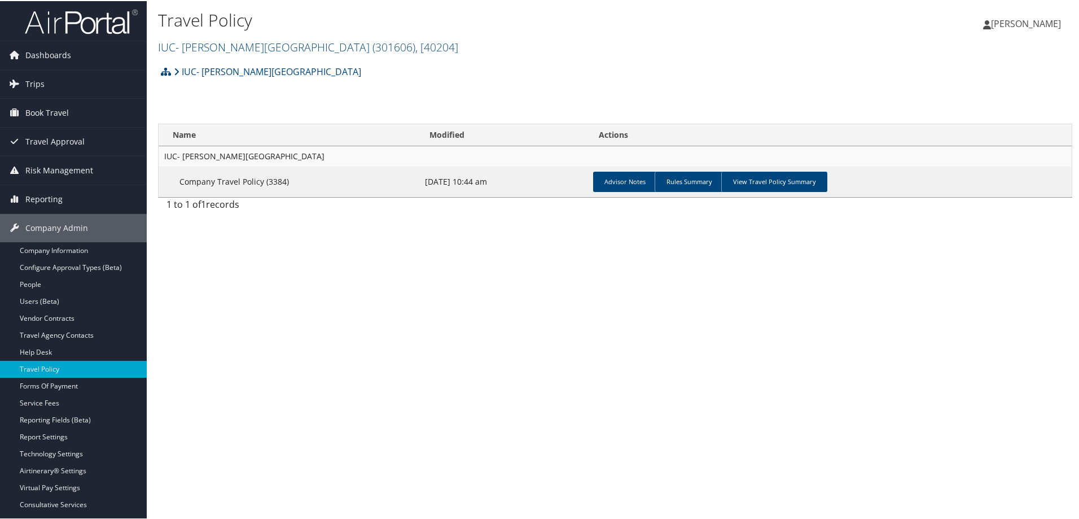
click at [87, 24] on img at bounding box center [81, 20] width 113 height 27
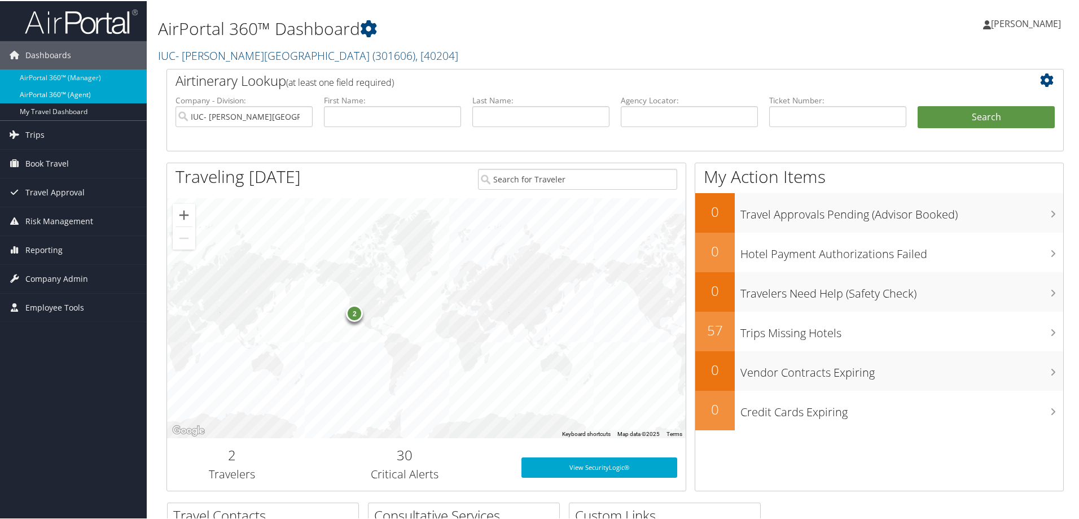
click at [28, 90] on link "AirPortal 360™ (Agent)" at bounding box center [73, 93] width 147 height 17
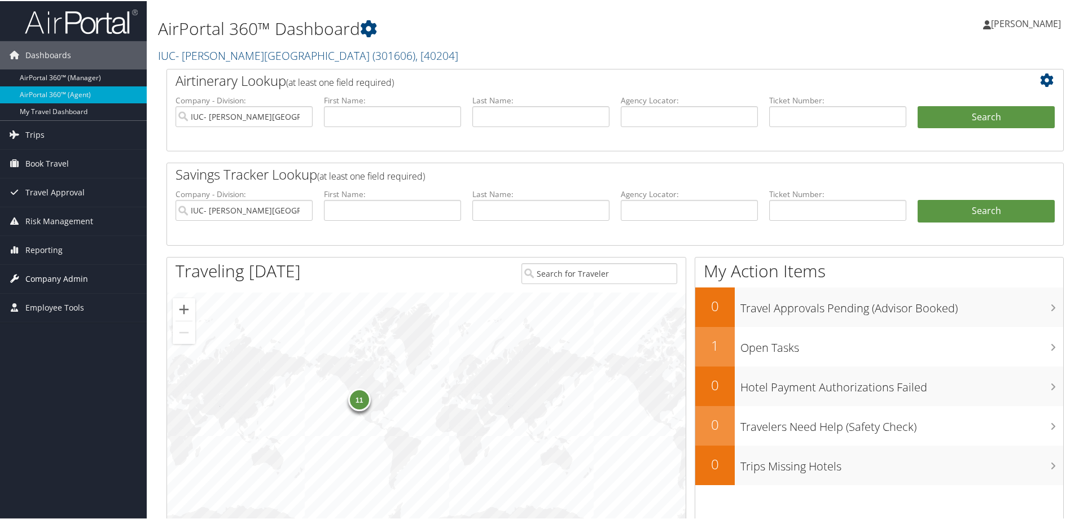
click at [25, 272] on span "Company Admin" at bounding box center [56, 278] width 63 height 28
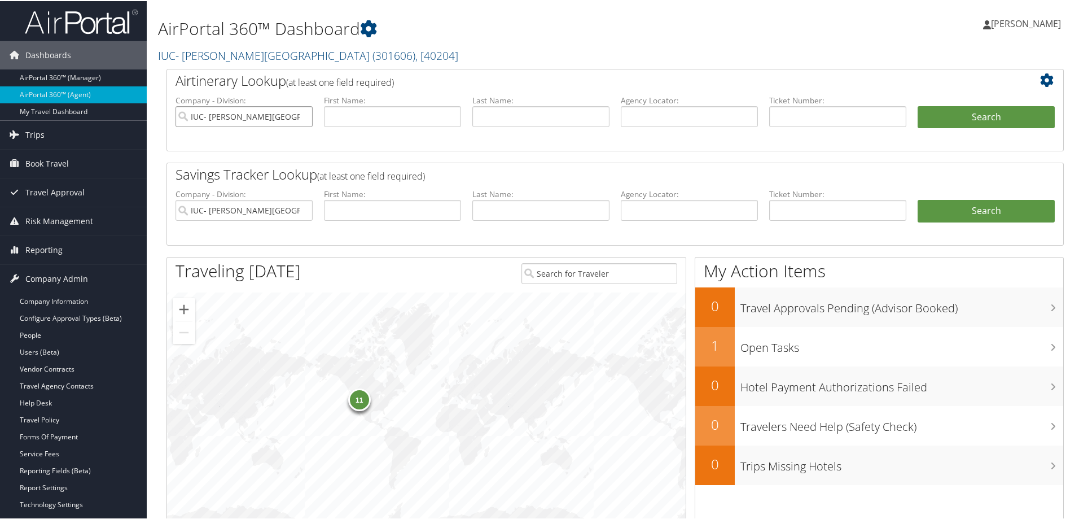
click at [301, 116] on input "IUC- [PERSON_NAME][GEOGRAPHIC_DATA]" at bounding box center [244, 115] width 137 height 21
click at [303, 209] on input "IUC- [PERSON_NAME][GEOGRAPHIC_DATA]" at bounding box center [244, 209] width 137 height 21
click at [50, 417] on link "Travel Policy" at bounding box center [73, 418] width 147 height 17
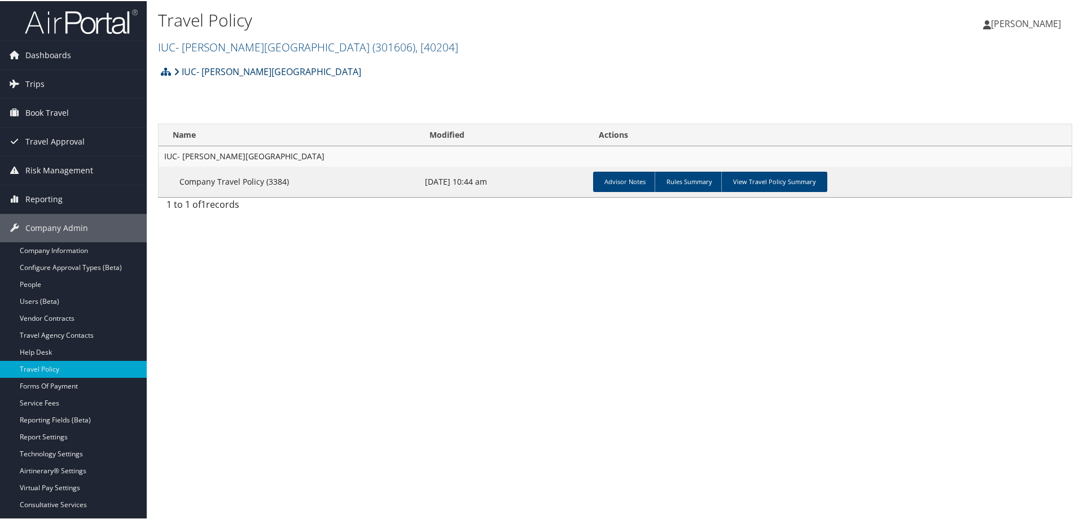
click at [196, 71] on link "IUC- [PERSON_NAME][GEOGRAPHIC_DATA]" at bounding box center [267, 70] width 187 height 23
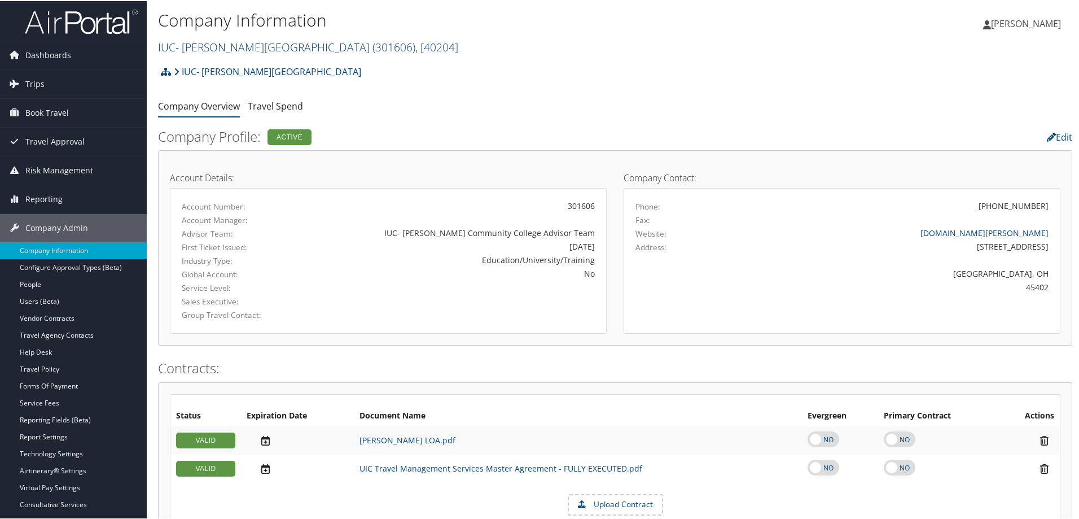
click at [258, 45] on link "IUC- Sinclair Community College ( 301606 ) , [ 40204 ]" at bounding box center [308, 45] width 300 height 15
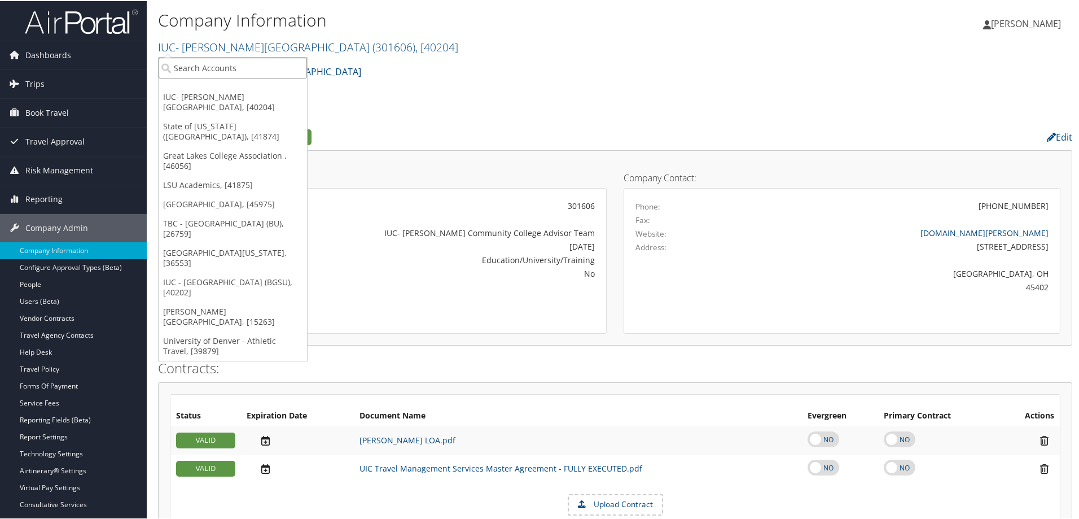
click at [241, 64] on input "search" at bounding box center [233, 66] width 148 height 21
type input "tem"
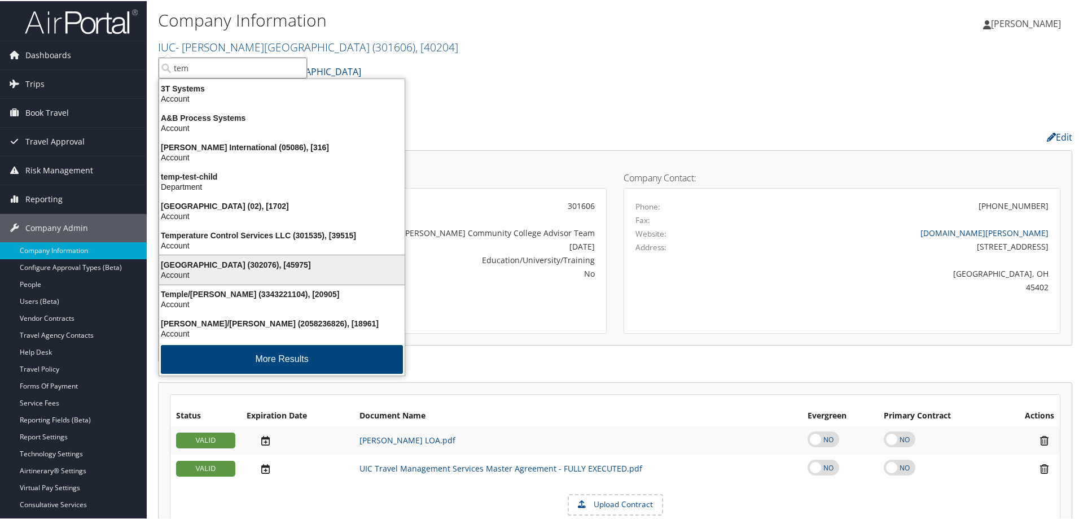
click at [187, 261] on div "Temple University (302076), [45975]" at bounding box center [281, 264] width 259 height 10
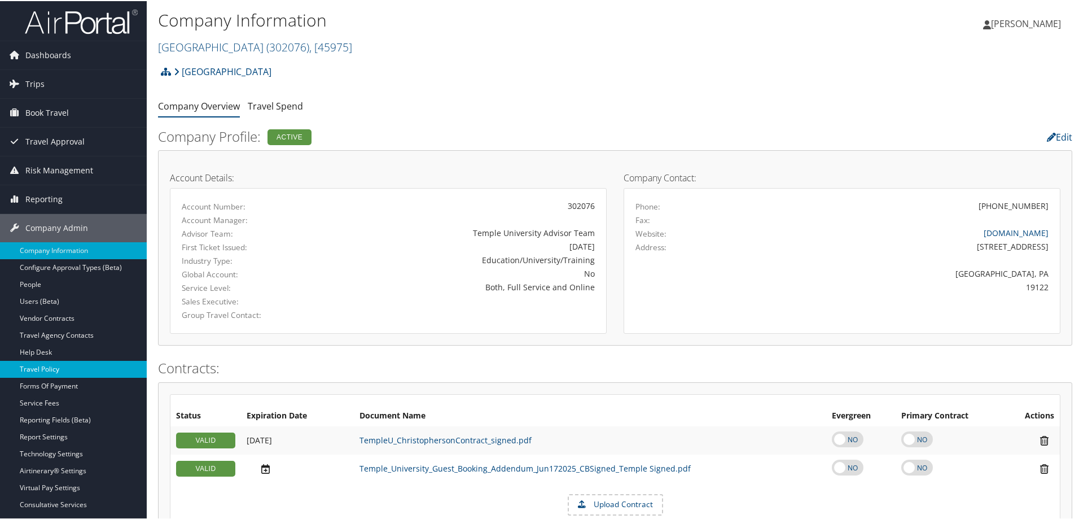
click at [50, 362] on link "Travel Policy" at bounding box center [73, 368] width 147 height 17
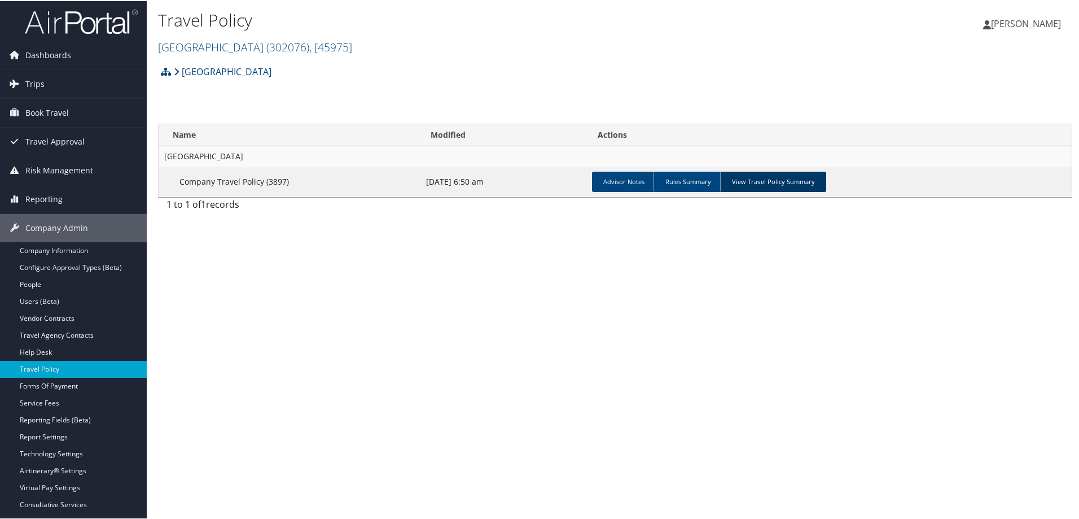
click at [785, 181] on link "View Travel Policy Summary" at bounding box center [773, 180] width 106 height 20
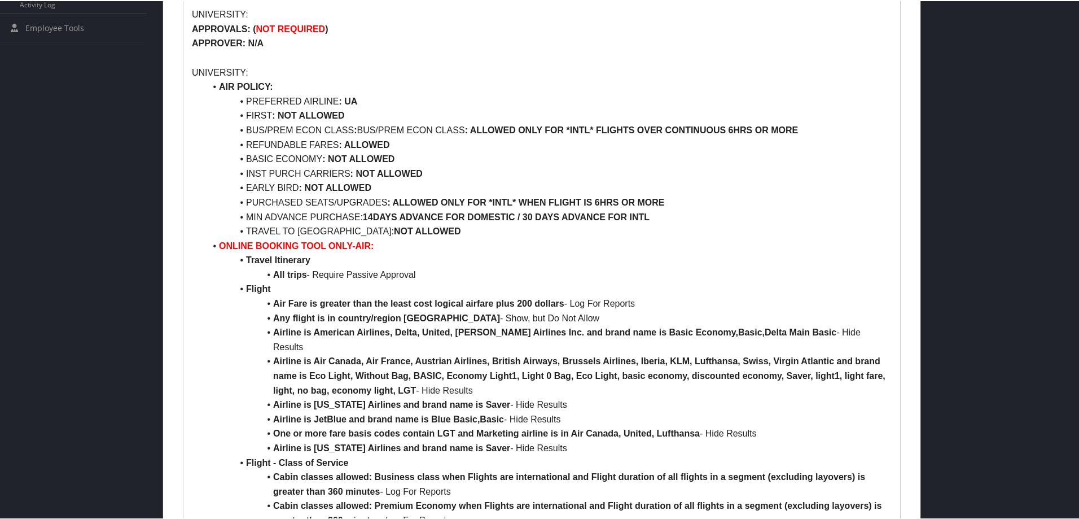
scroll to position [508, 0]
